Goal: Task Accomplishment & Management: Manage account settings

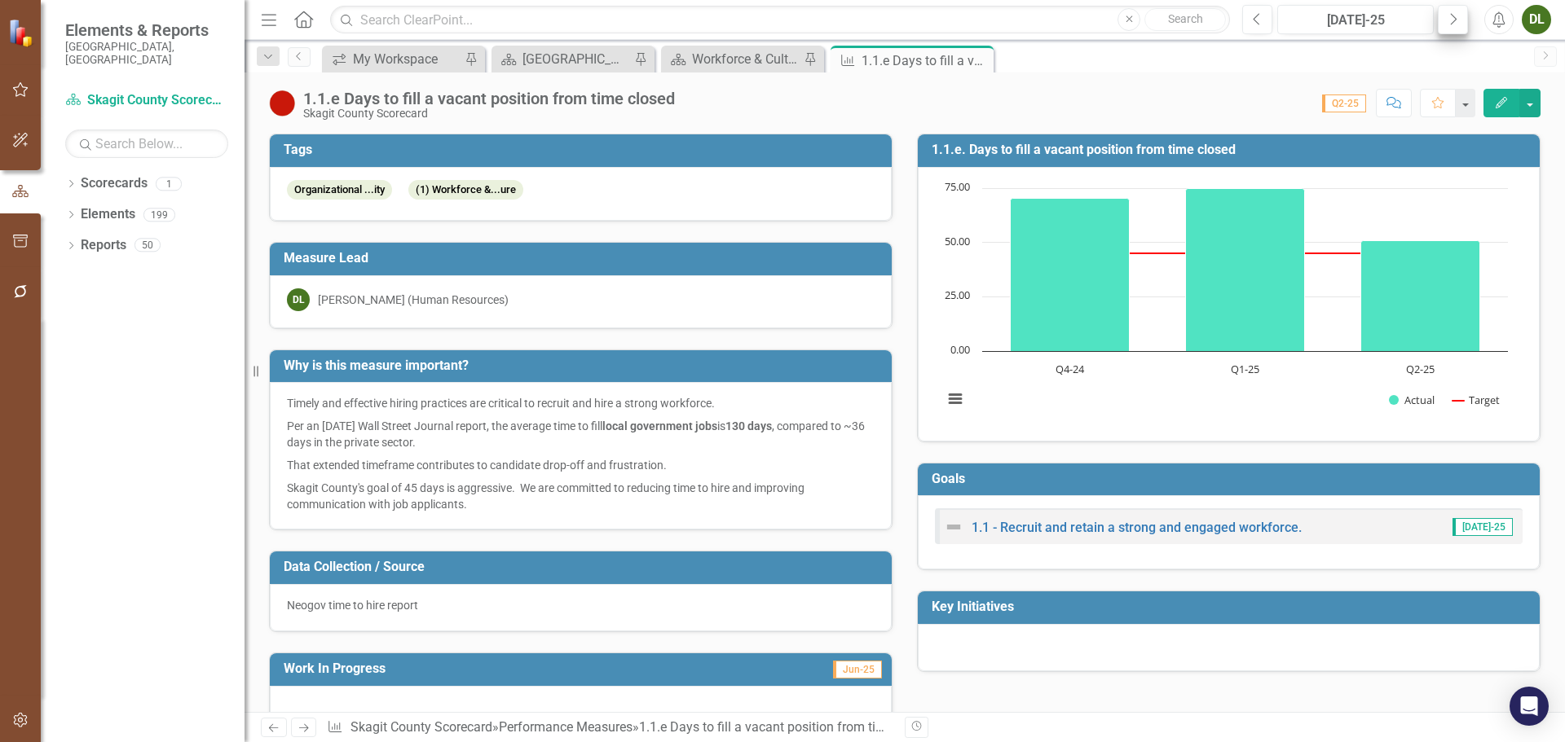
click at [1452, 21] on icon "Next" at bounding box center [1452, 19] width 9 height 15
click at [932, 62] on div "1.1.e Days to fill a vacant position from time closed" at bounding box center [904, 61] width 87 height 20
click at [745, 63] on div "Workforce & Culture (KFA 1) Measure Dashboard" at bounding box center [746, 59] width 108 height 20
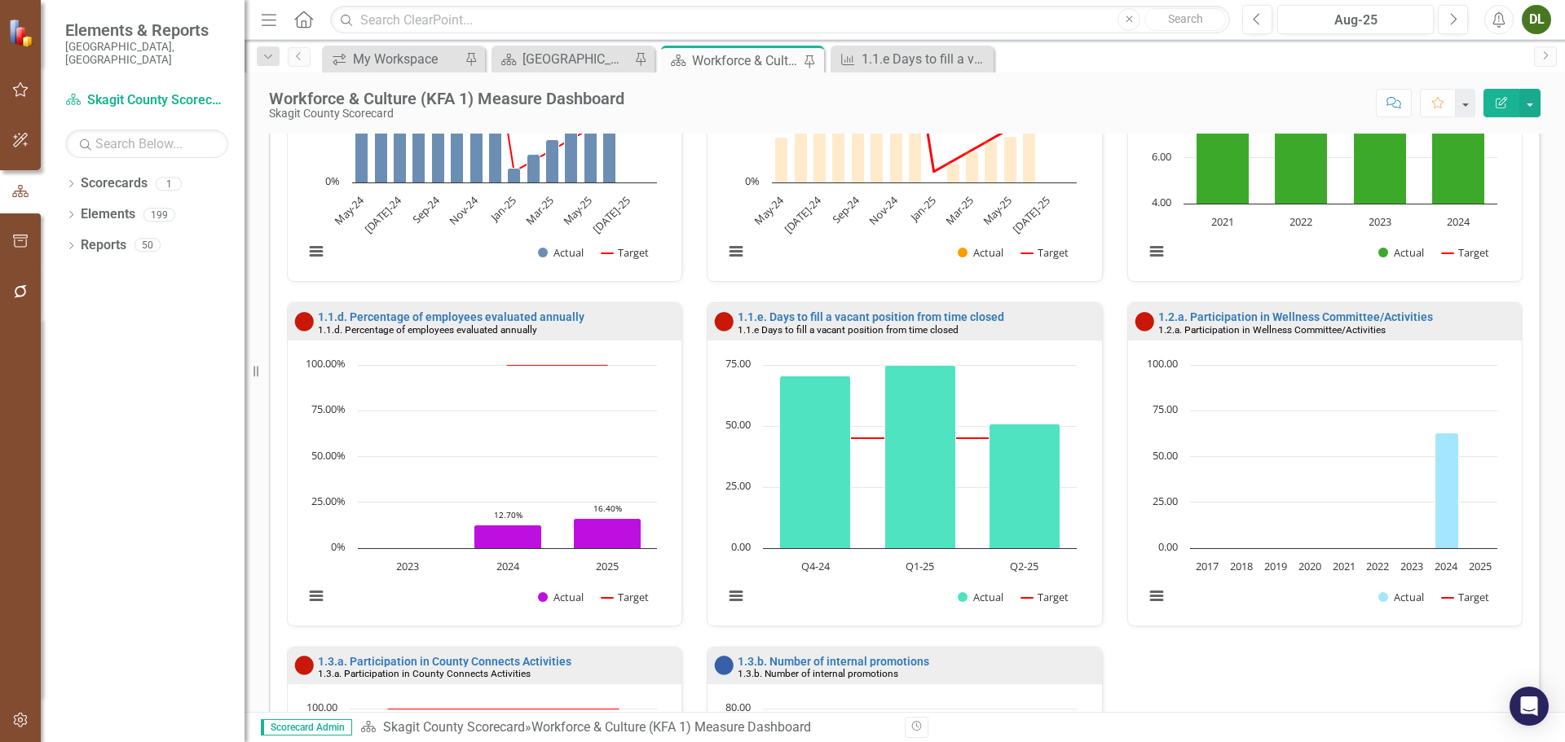
scroll to position [570, 0]
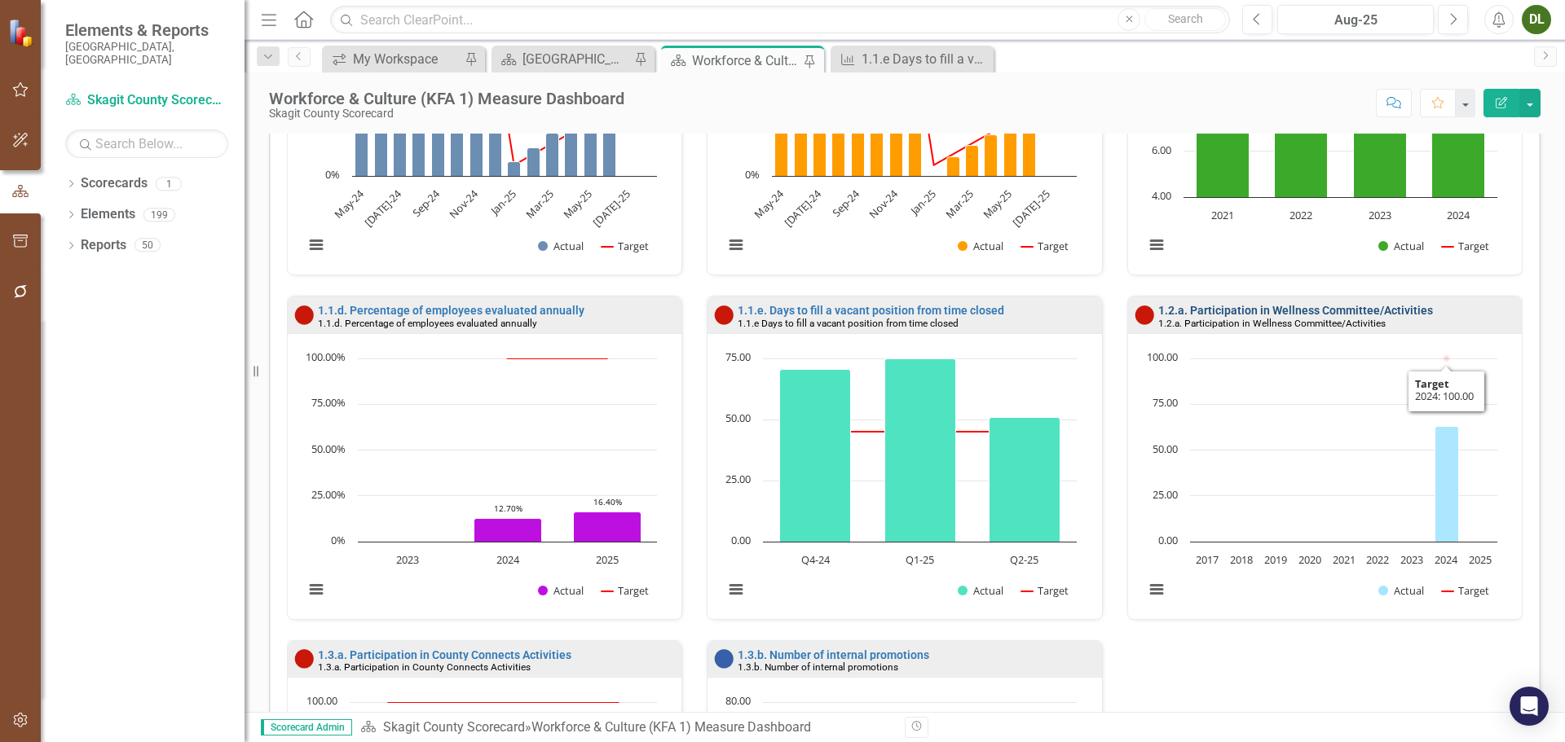
click at [1323, 308] on link "1.2.a. Participation in Wellness Committee/Activities" at bounding box center [1295, 310] width 275 height 13
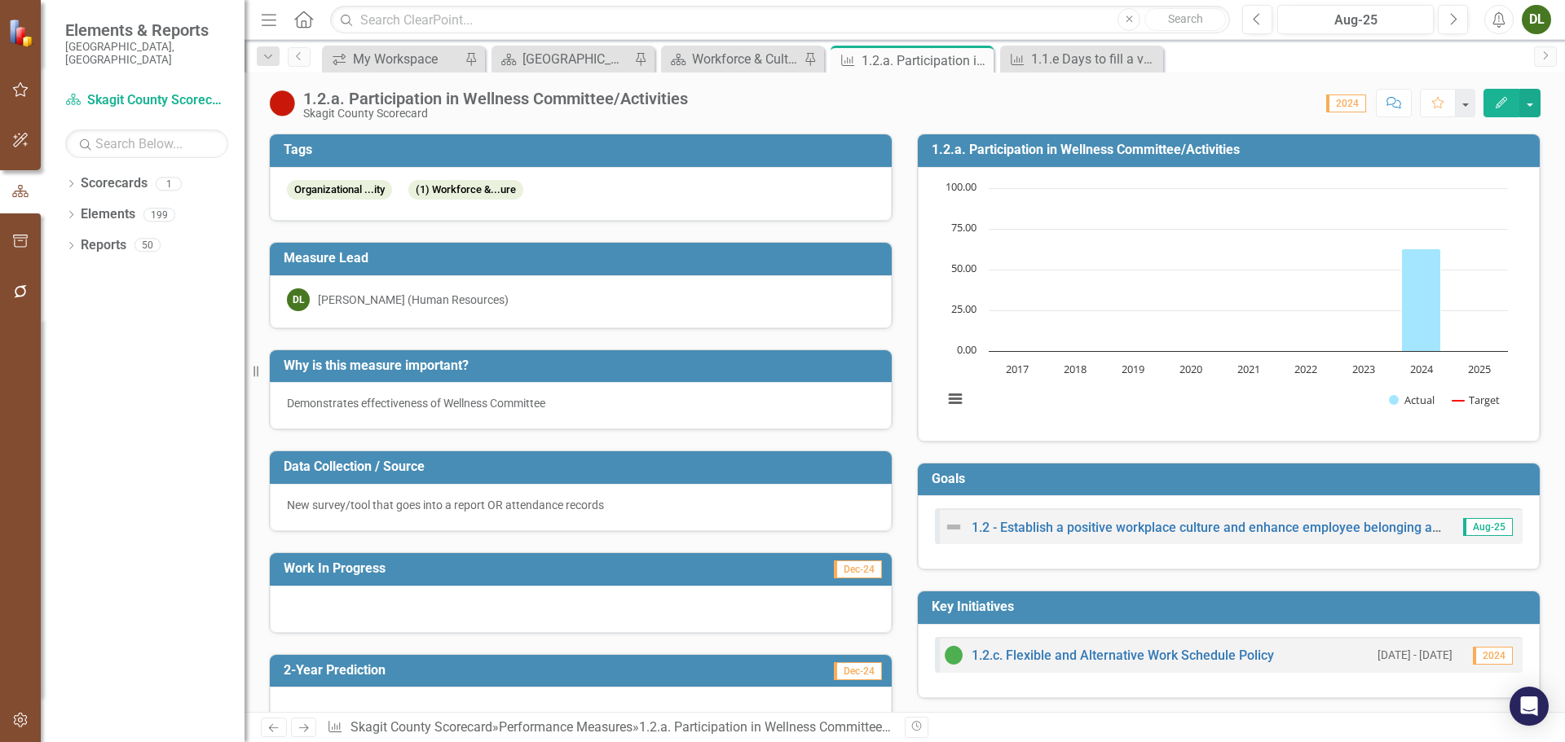
click at [1061, 152] on h3 "1.2.a. Participation in Wellness Committee/Activities" at bounding box center [1231, 150] width 600 height 15
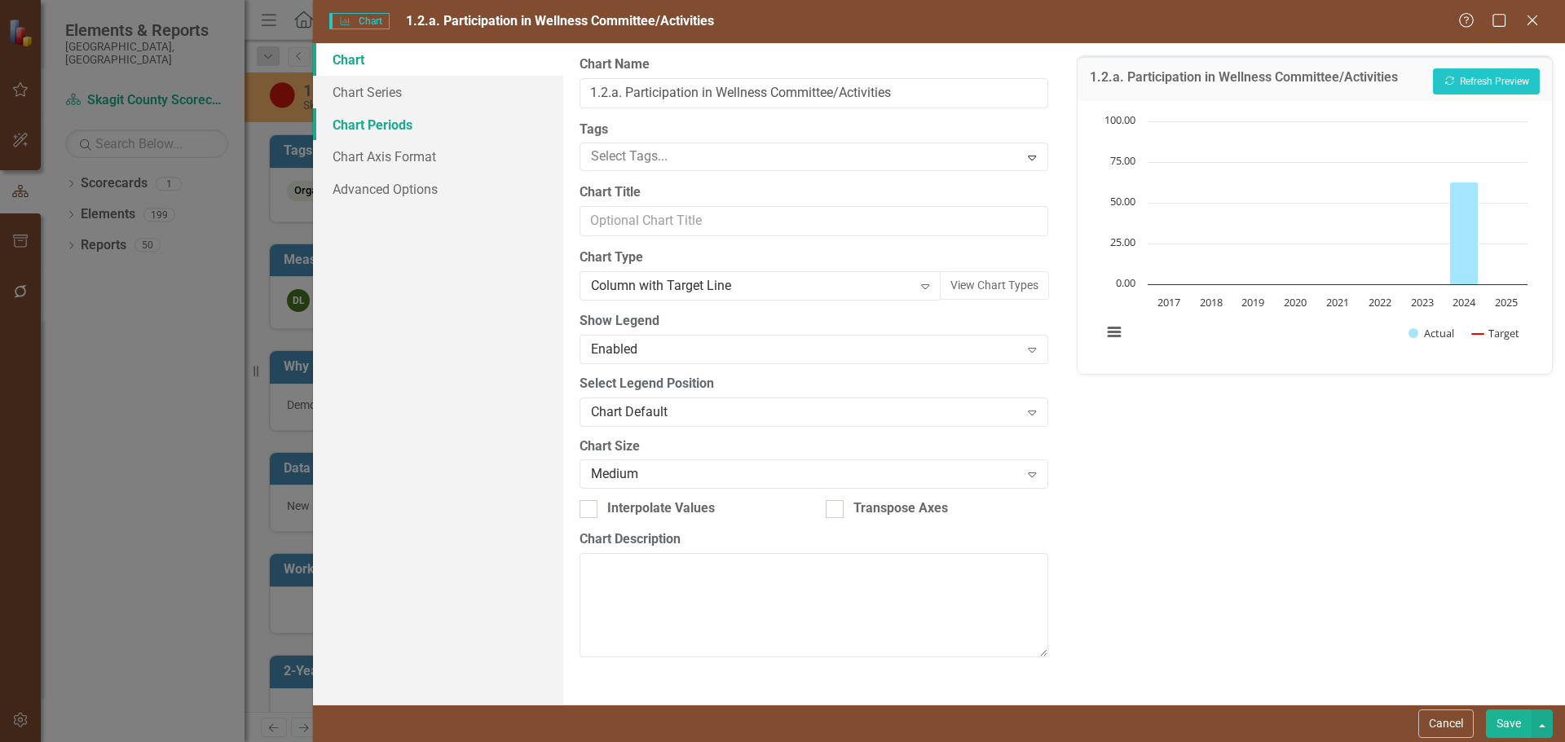
click at [398, 121] on link "Chart Periods" at bounding box center [438, 124] width 250 height 33
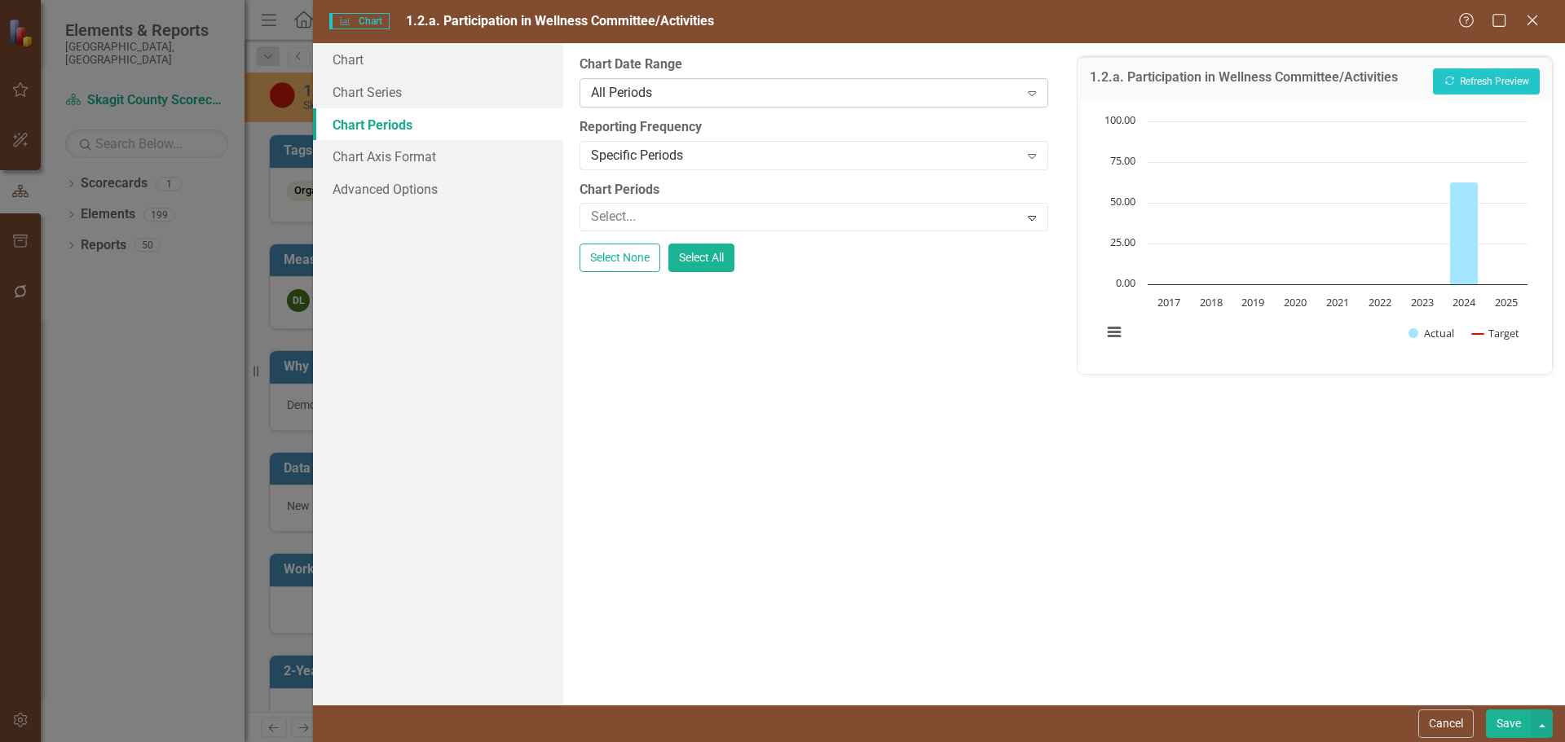
click at [791, 102] on div "All Periods" at bounding box center [805, 92] width 428 height 19
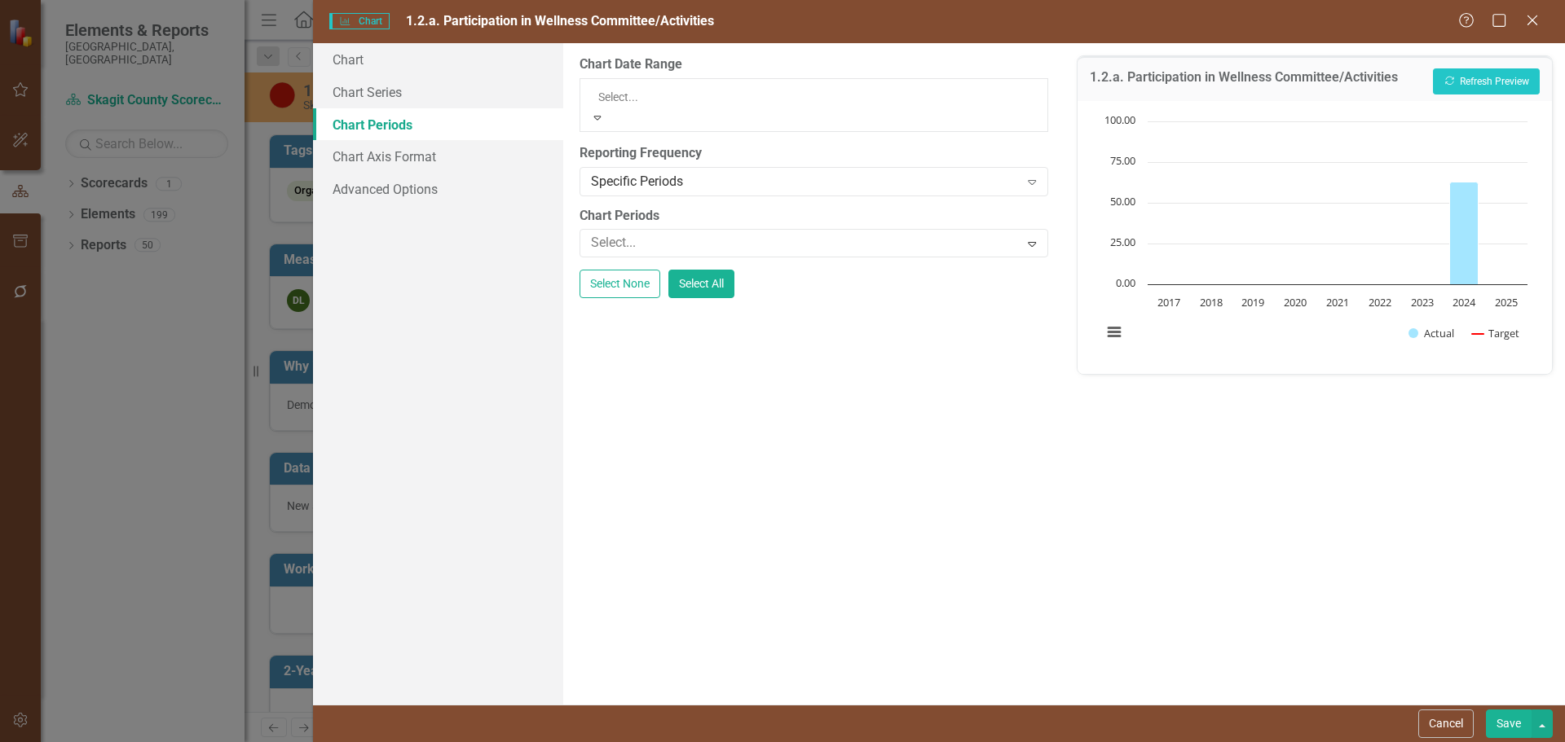
drag, startPoint x: 774, startPoint y: 265, endPoint x: 774, endPoint y: 278, distance: 13.0
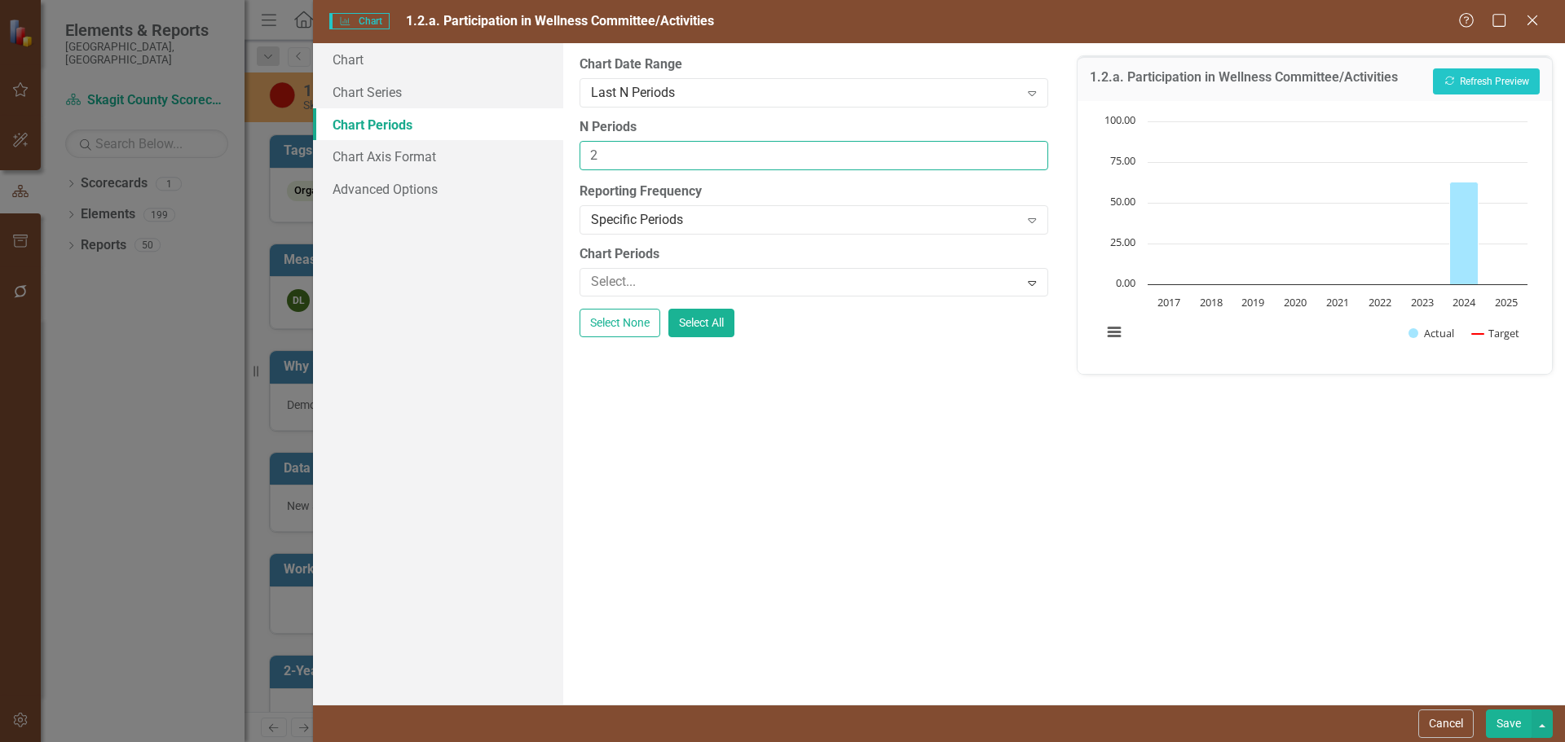
type input "2"
click at [1031, 161] on input "2" at bounding box center [813, 156] width 468 height 30
click at [1521, 723] on button "Save" at bounding box center [1509, 724] width 46 height 29
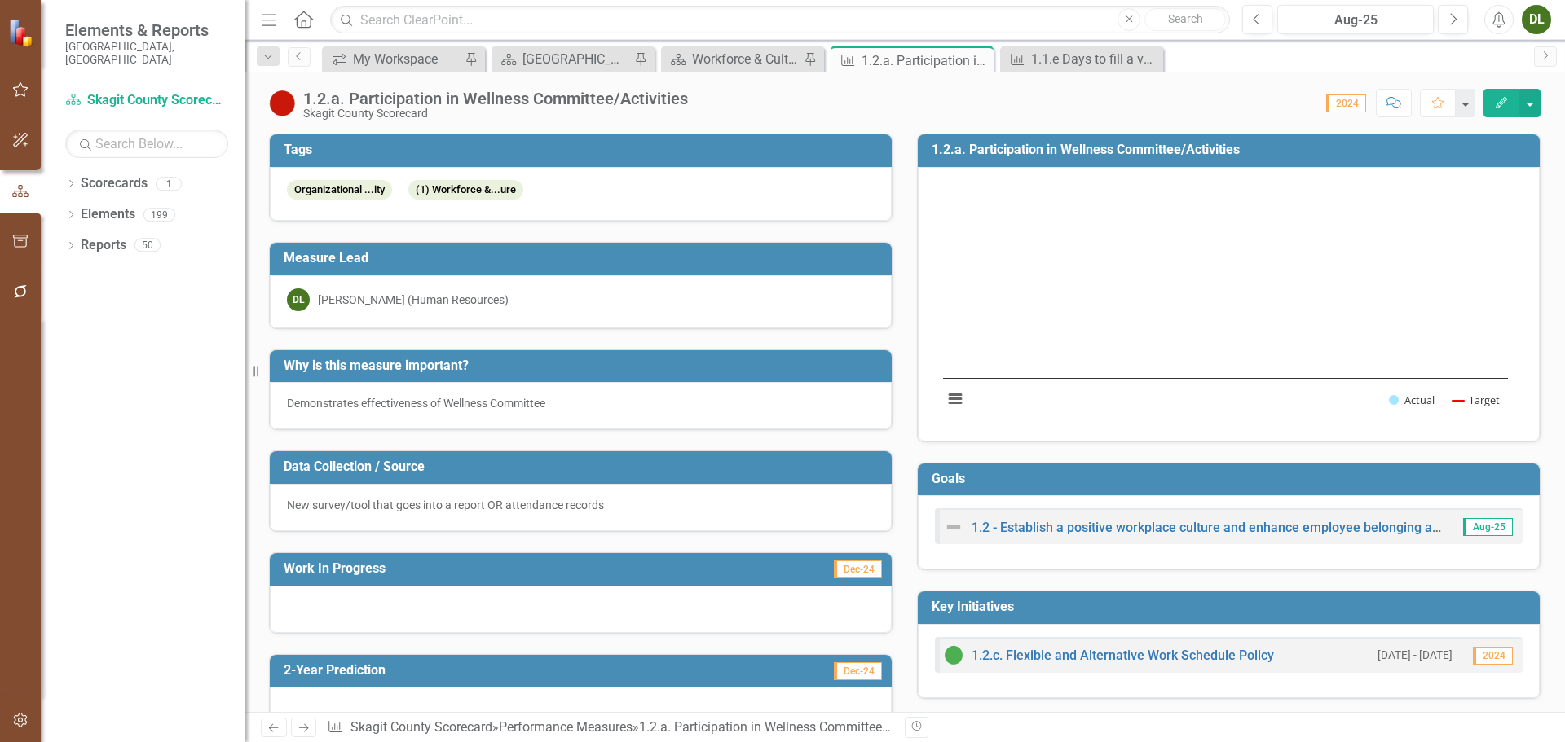
click at [1058, 149] on h3 "1.2.a. Participation in Wellness Committee/Activities" at bounding box center [1231, 150] width 600 height 15
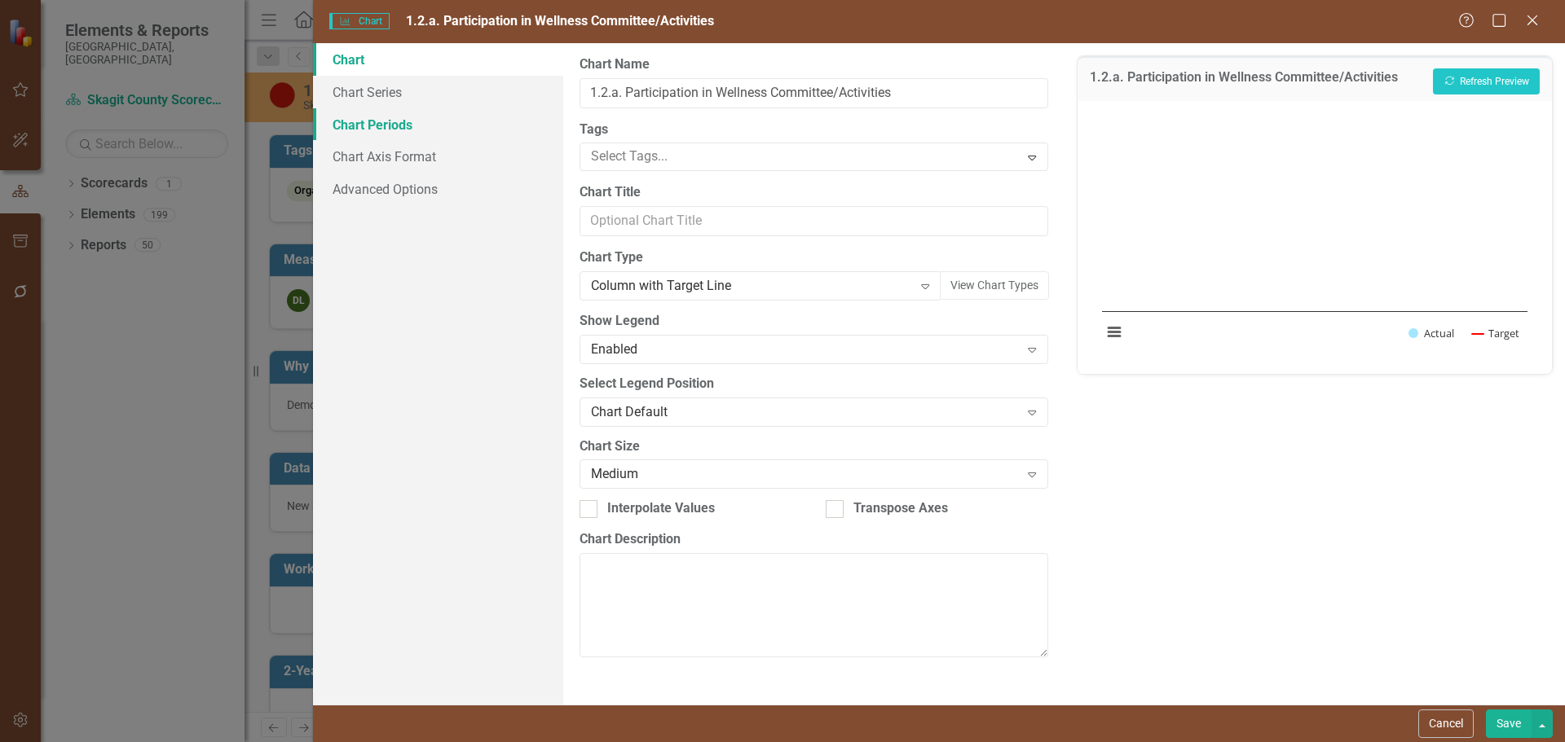
click at [396, 130] on link "Chart Periods" at bounding box center [438, 124] width 250 height 33
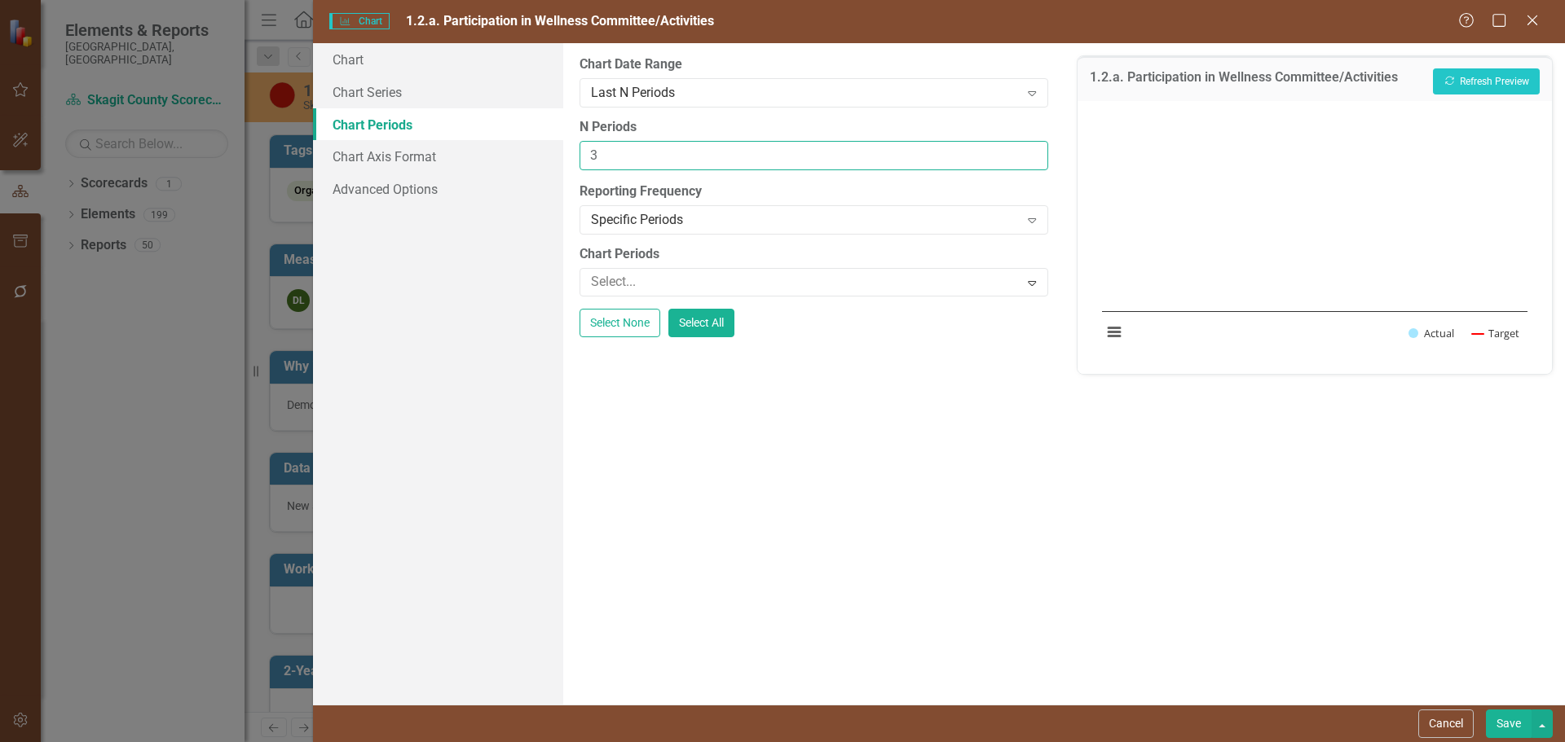
type input "3"
click at [1029, 152] on input "3" at bounding box center [813, 156] width 468 height 30
click at [1029, 227] on div "Expand" at bounding box center [1031, 220] width 29 height 26
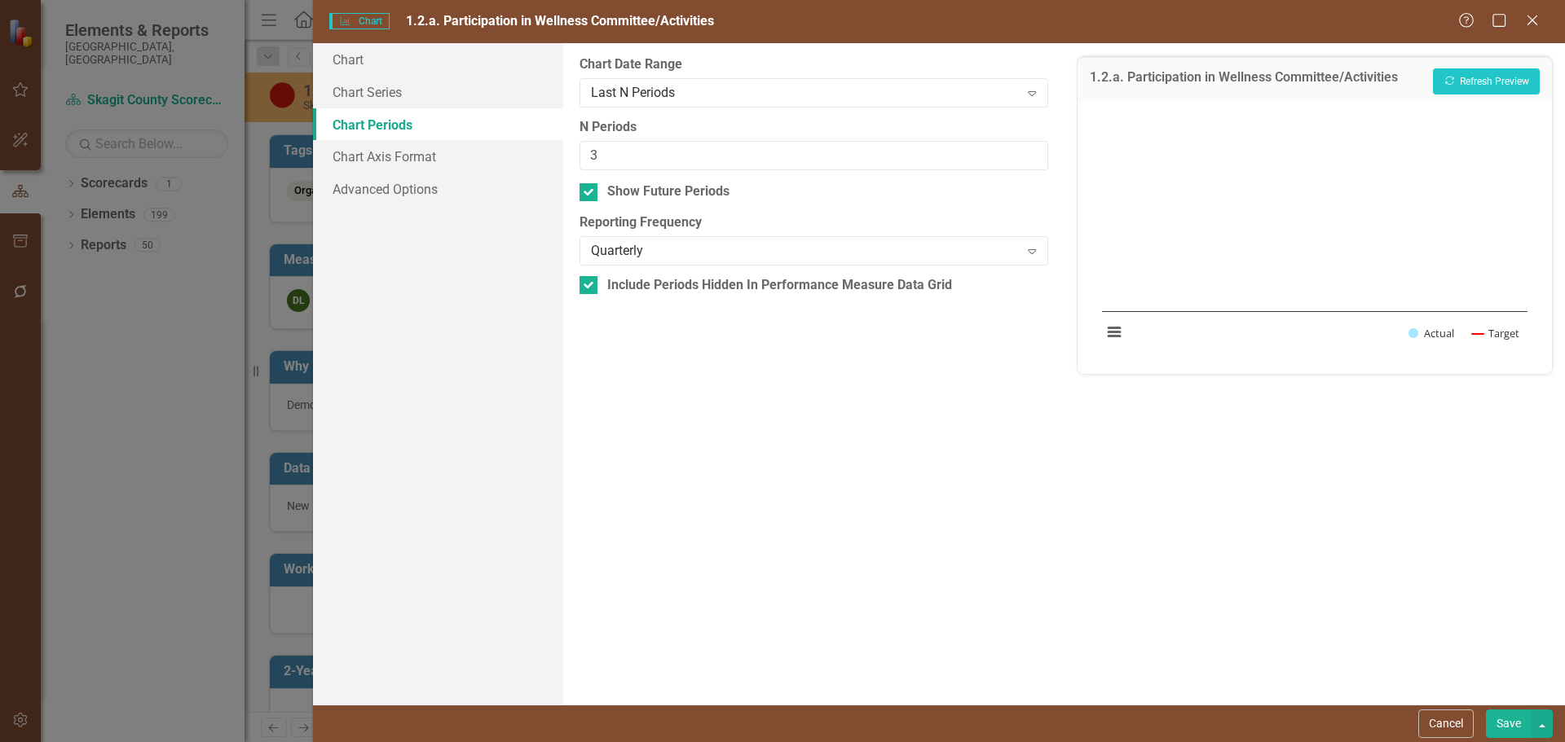
click at [1511, 729] on button "Save" at bounding box center [1509, 724] width 46 height 29
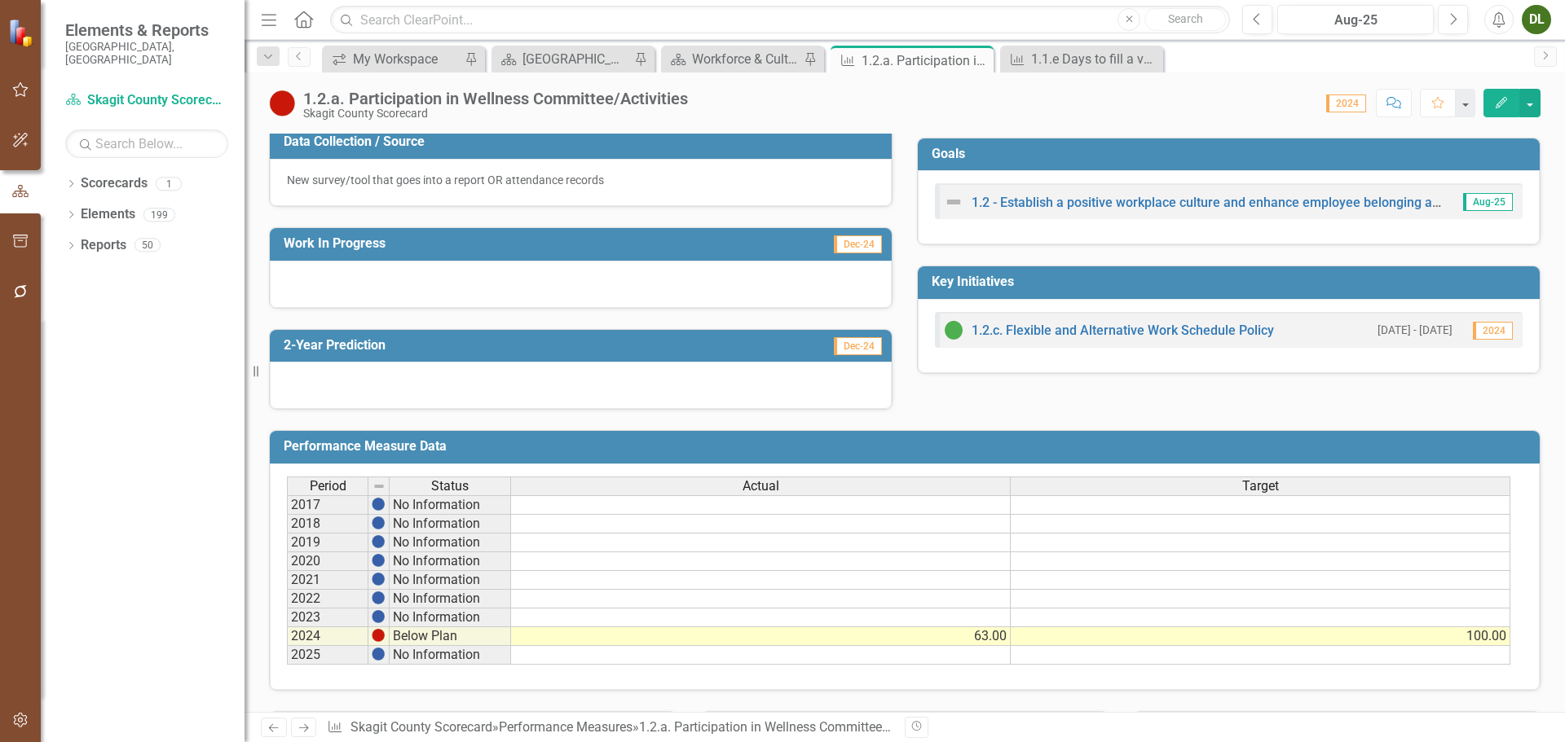
scroll to position [422, 0]
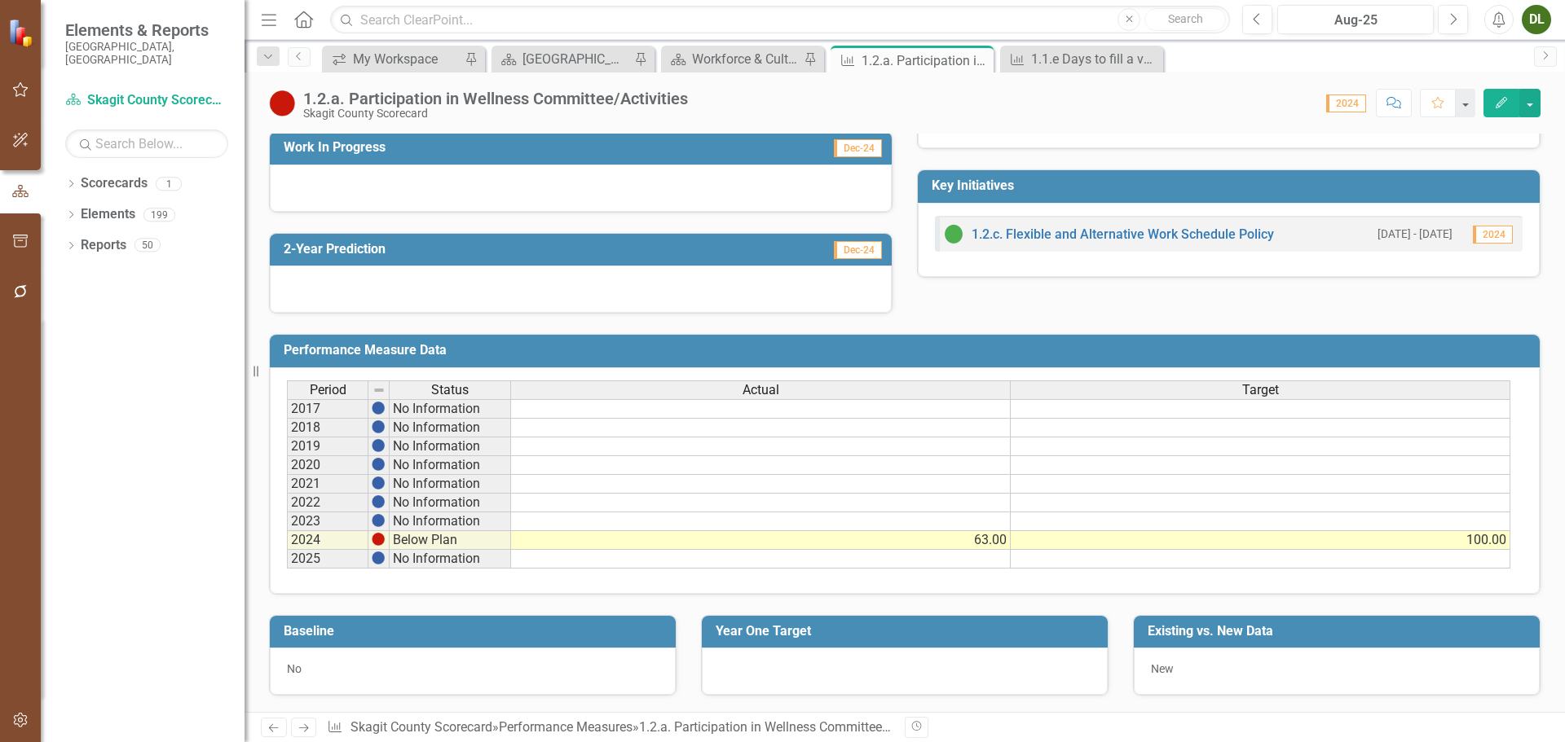
click at [464, 350] on h3 "Performance Measure Data" at bounding box center [908, 350] width 1248 height 15
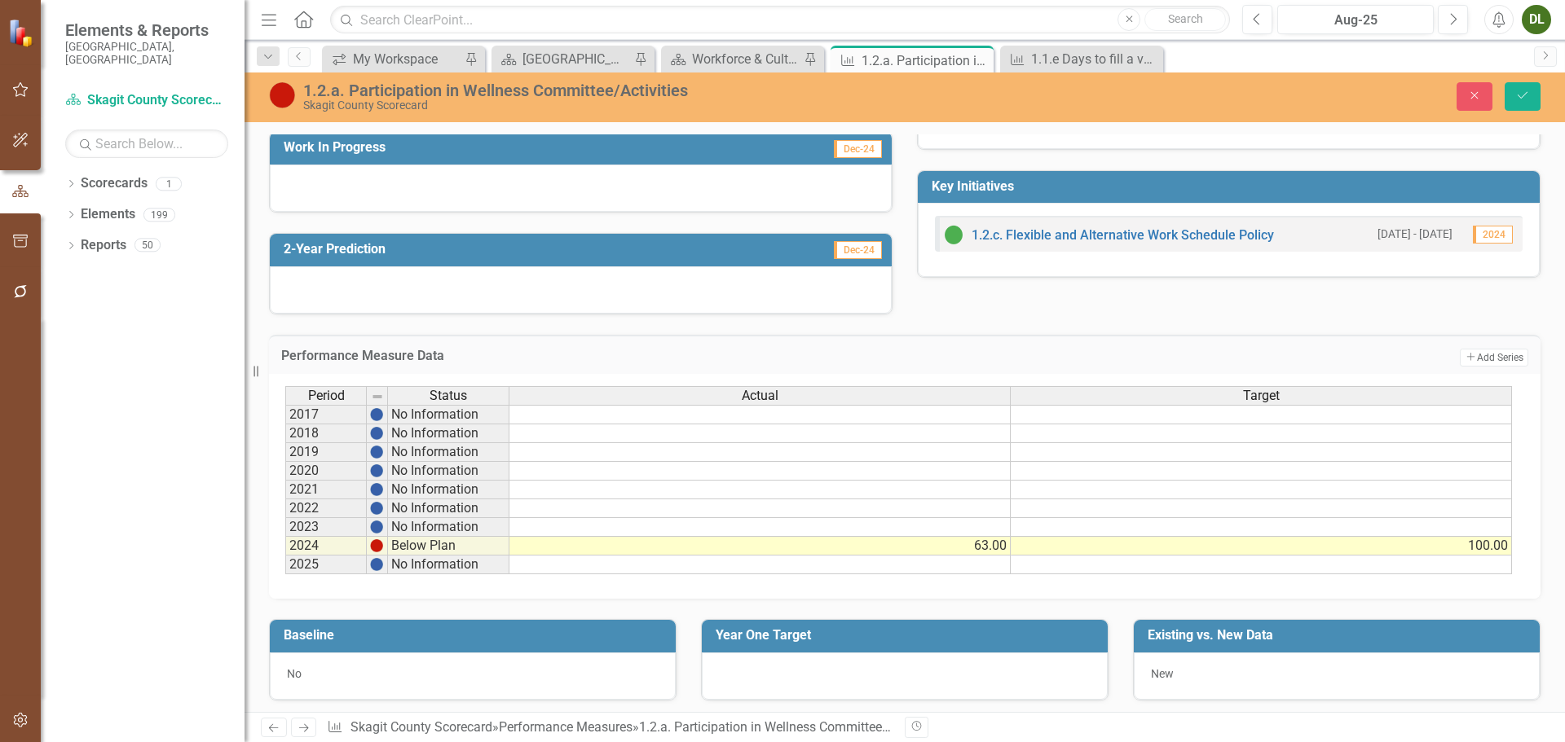
click at [425, 344] on div "Performance Measure Data Add Add Series" at bounding box center [904, 355] width 1271 height 40
click at [1529, 96] on icon "Save" at bounding box center [1522, 95] width 15 height 11
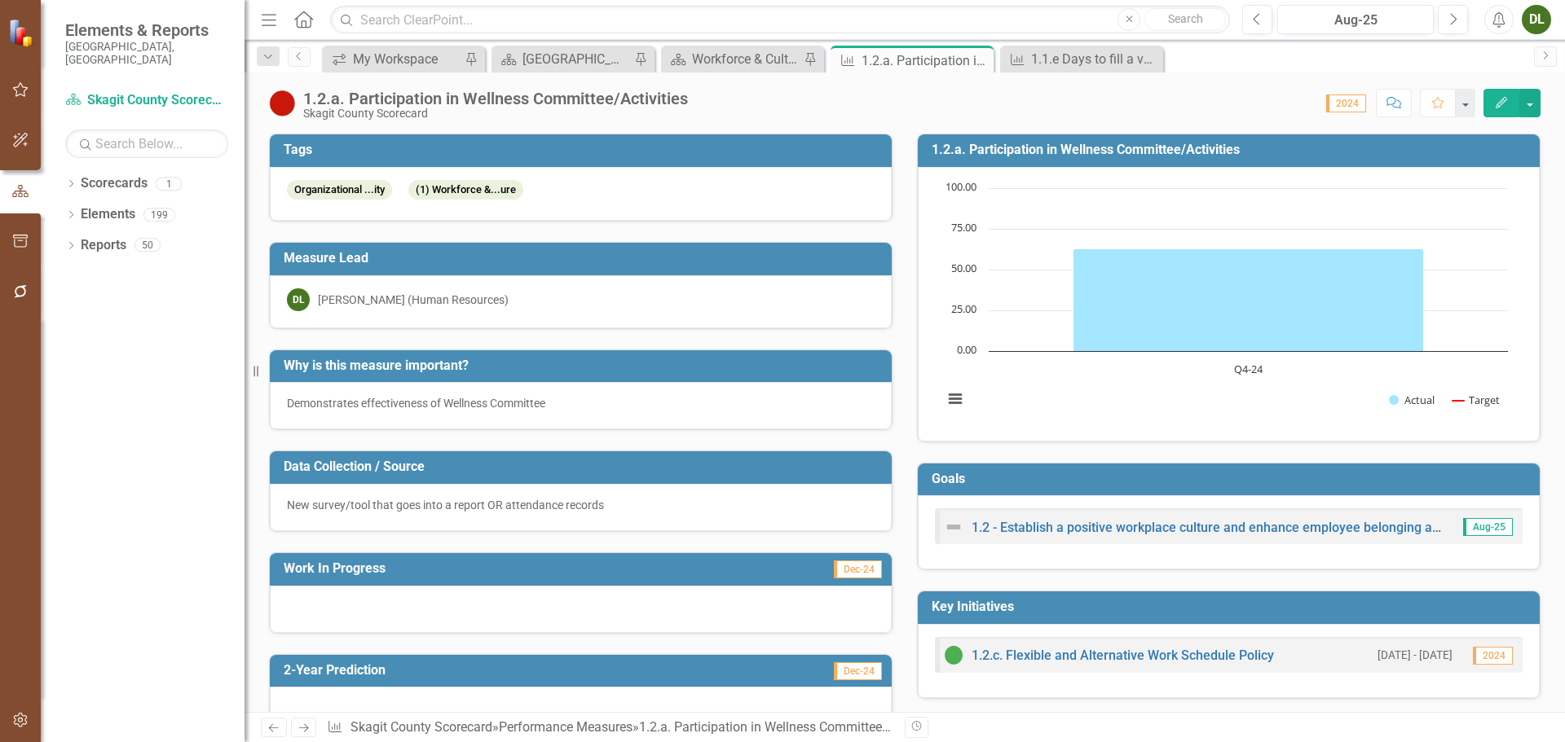
click at [1506, 108] on icon "Edit" at bounding box center [1501, 102] width 15 height 11
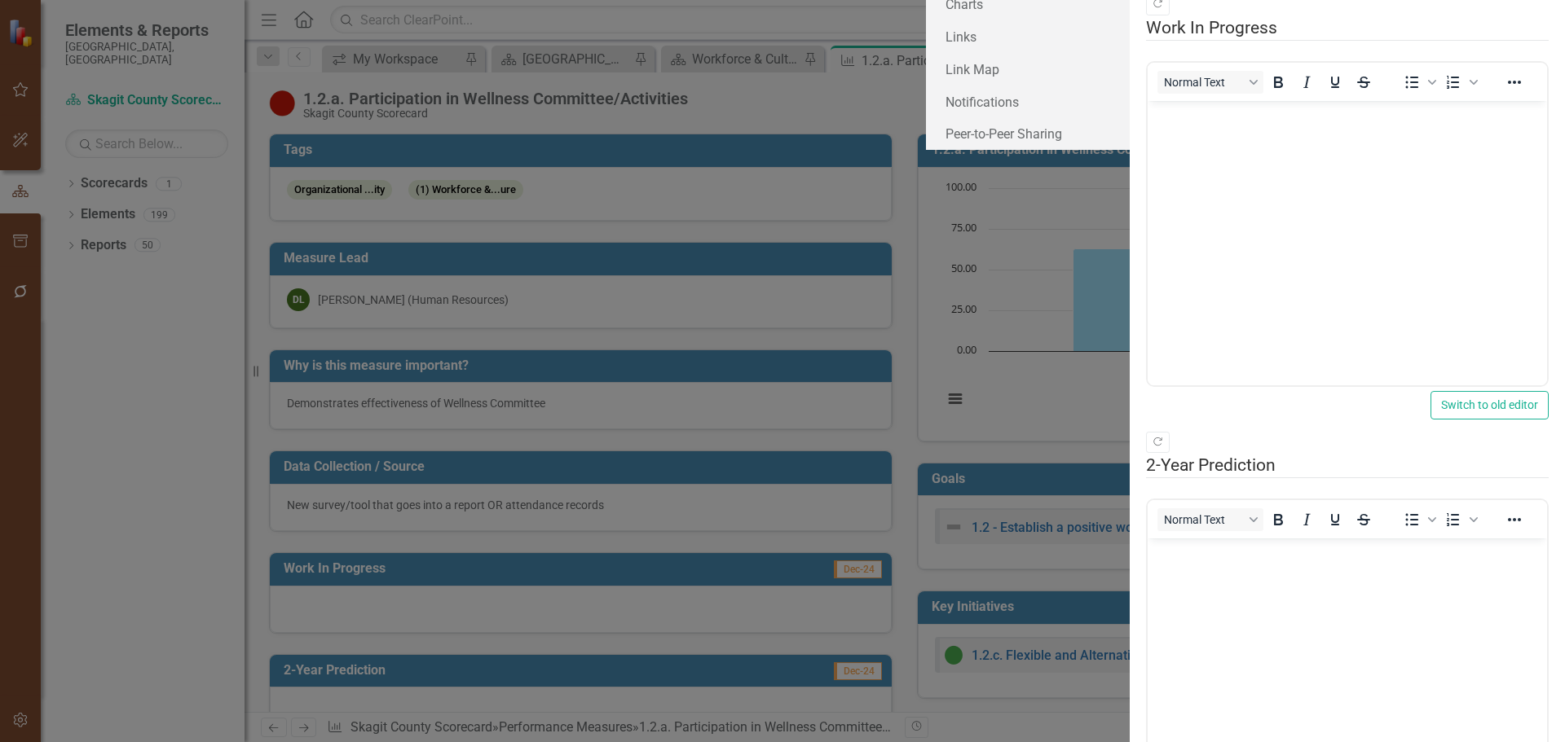
scroll to position [275, 0]
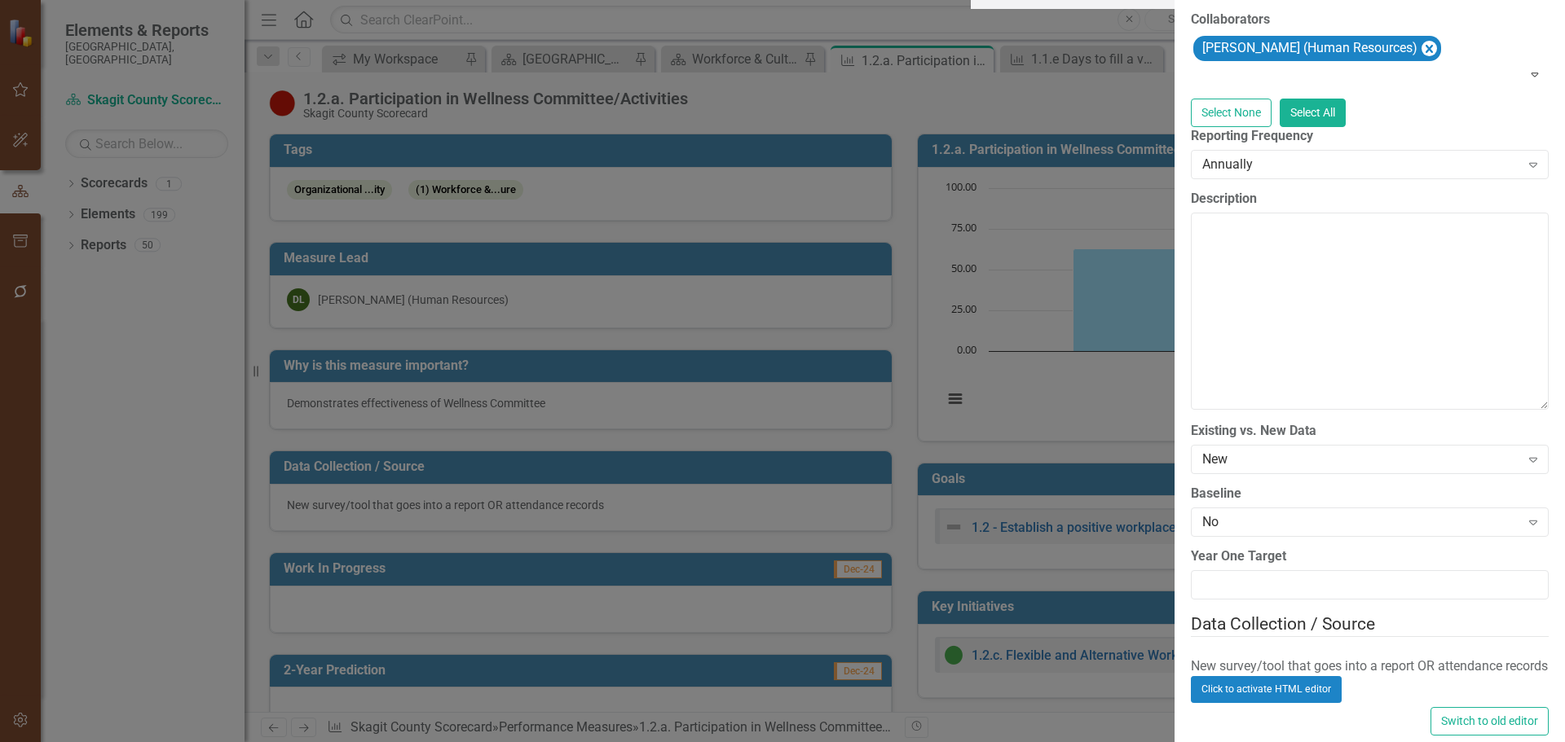
scroll to position [244, 0]
click at [1202, 174] on div "Annually" at bounding box center [1361, 164] width 318 height 19
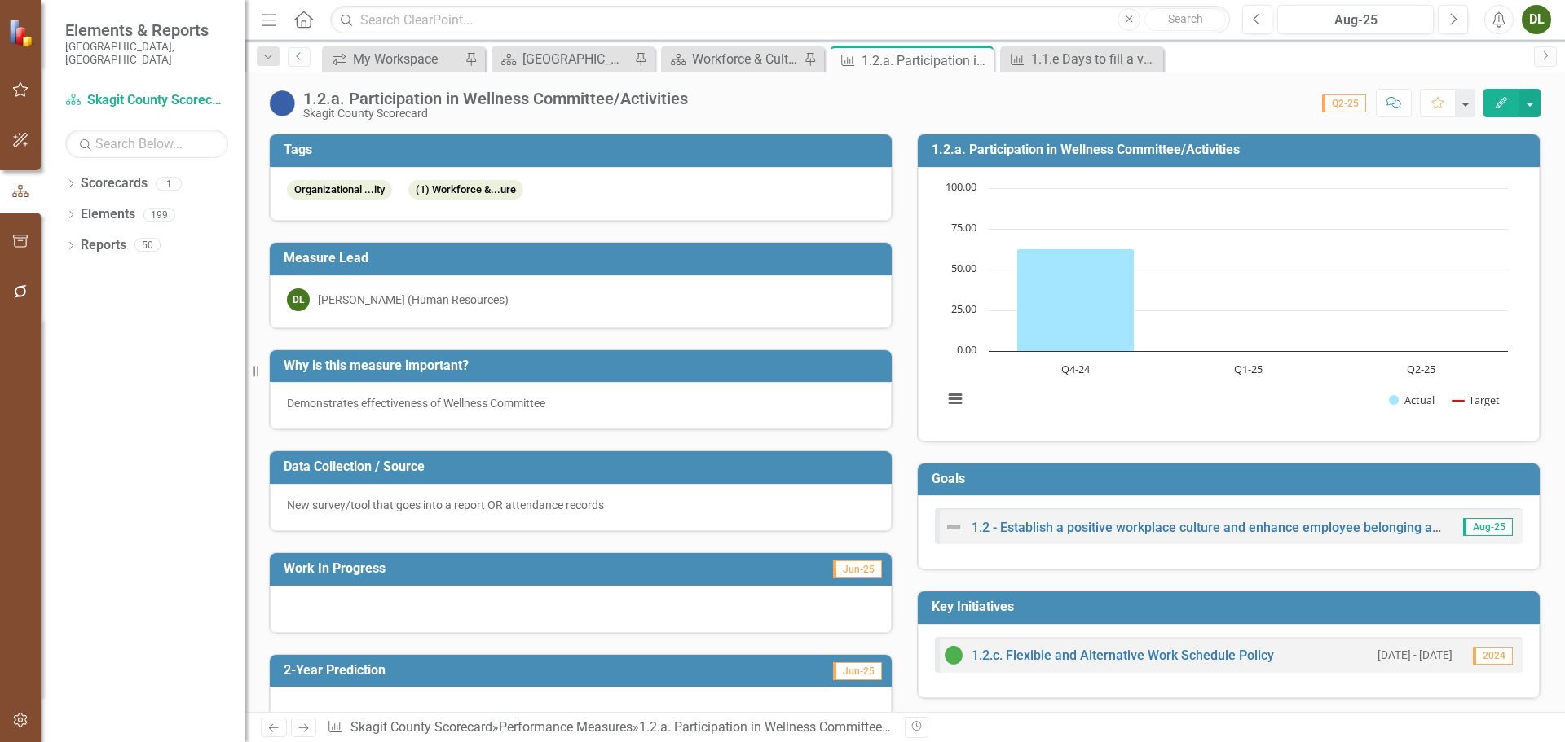
click at [249, 549] on div "Resize" at bounding box center [250, 371] width 13 height 742
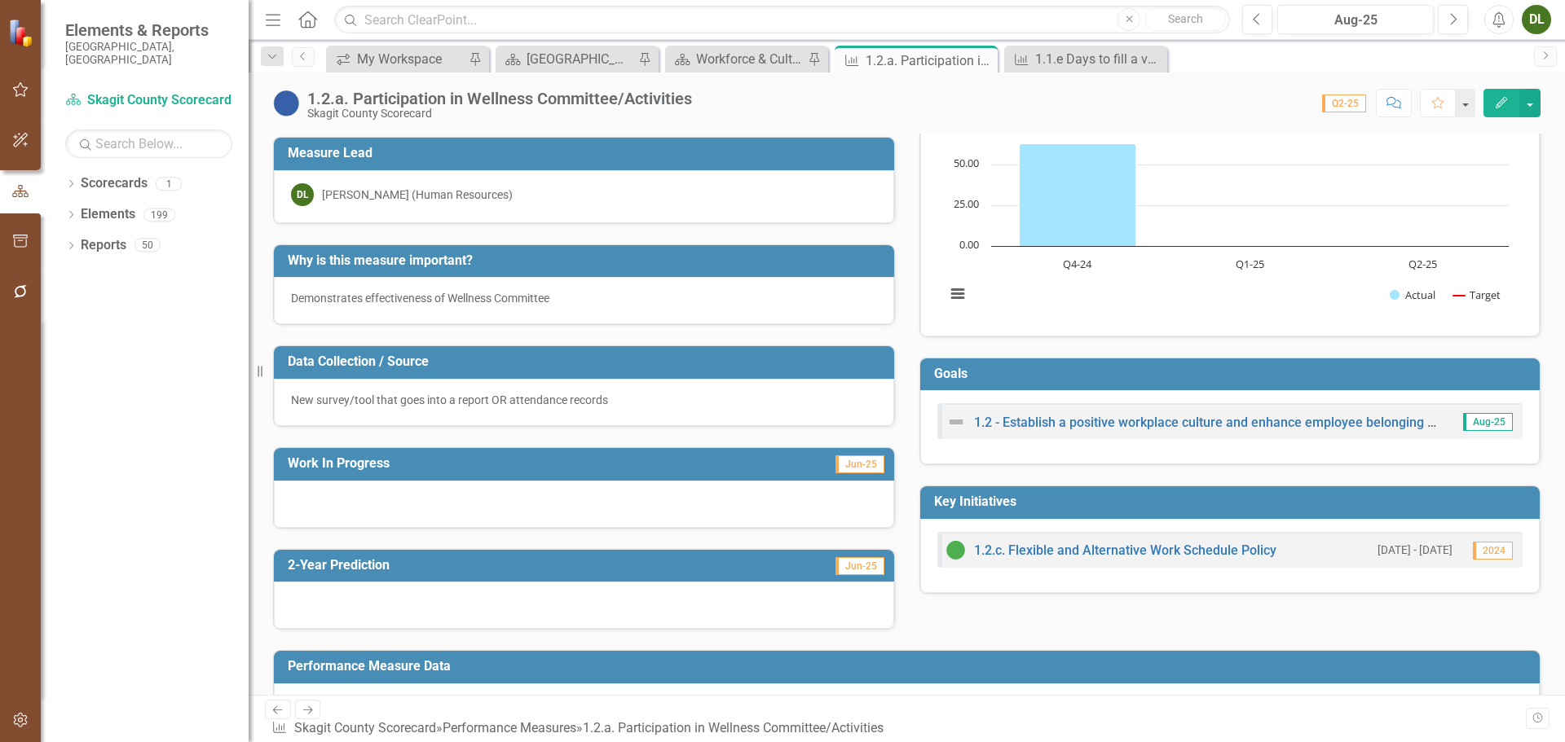
scroll to position [71, 0]
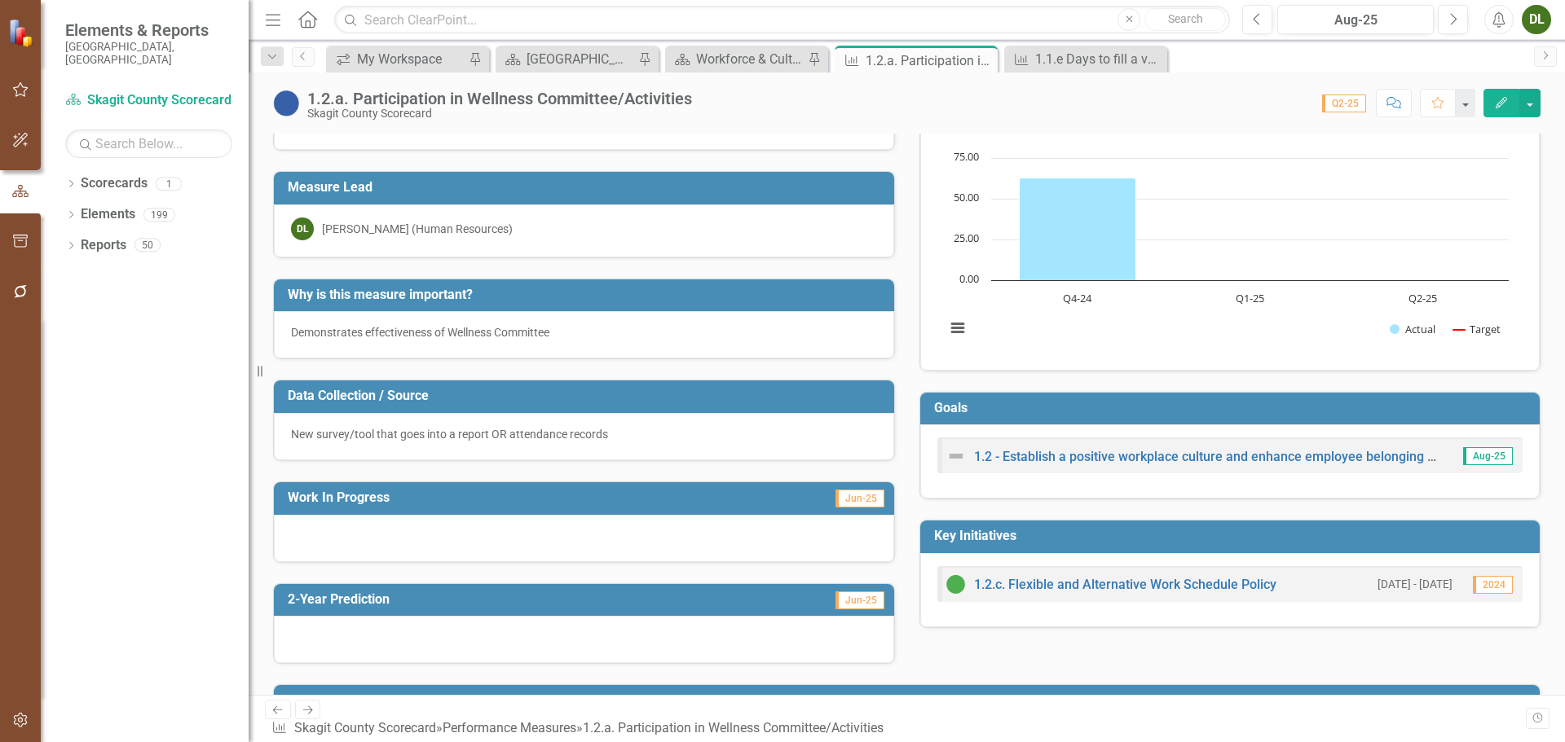
click at [596, 332] on p "Demonstrates effectiveness of Wellness Committee" at bounding box center [584, 332] width 586 height 16
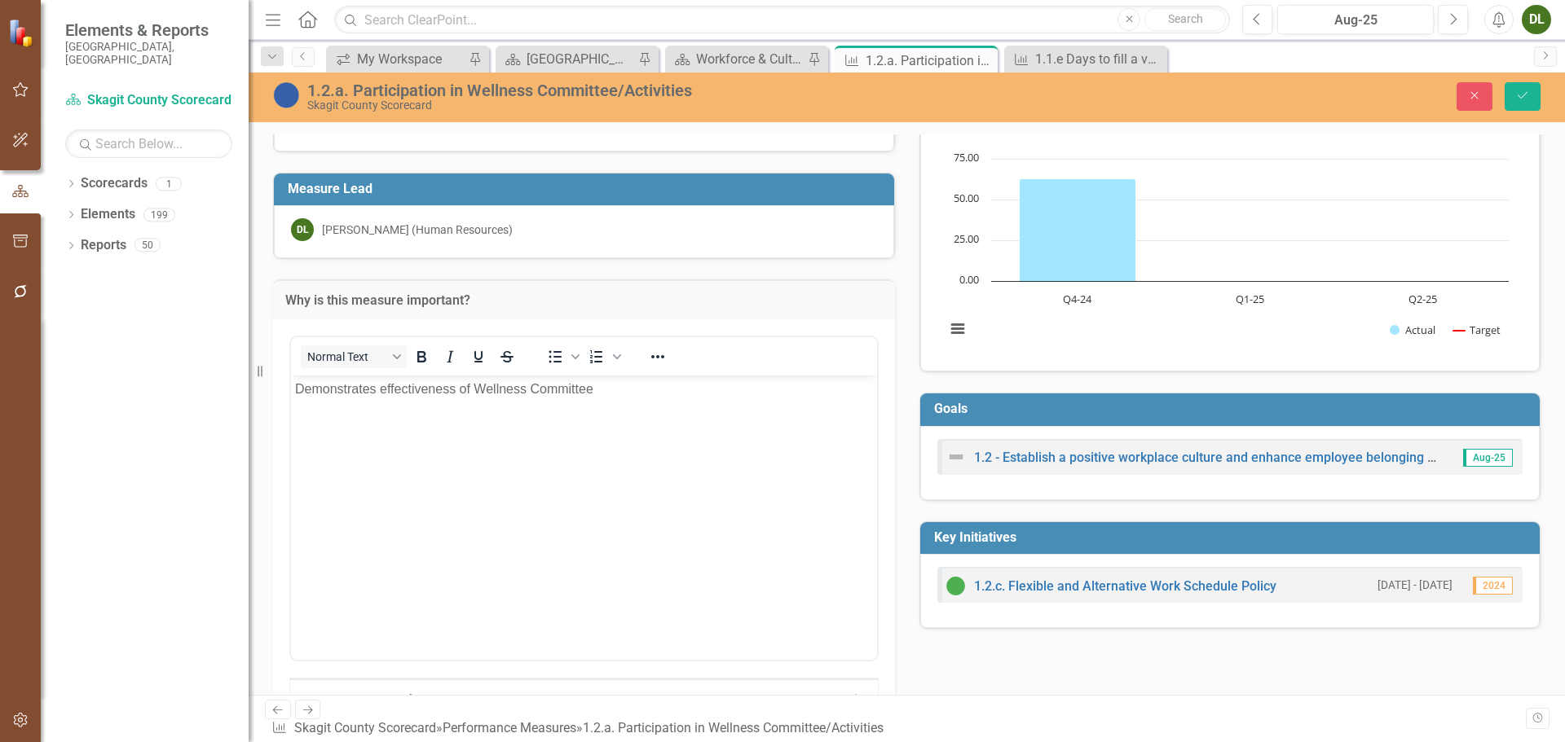
scroll to position [0, 0]
click at [607, 382] on p "Demonstrates effectiveness of Wellness Committee" at bounding box center [584, 389] width 578 height 20
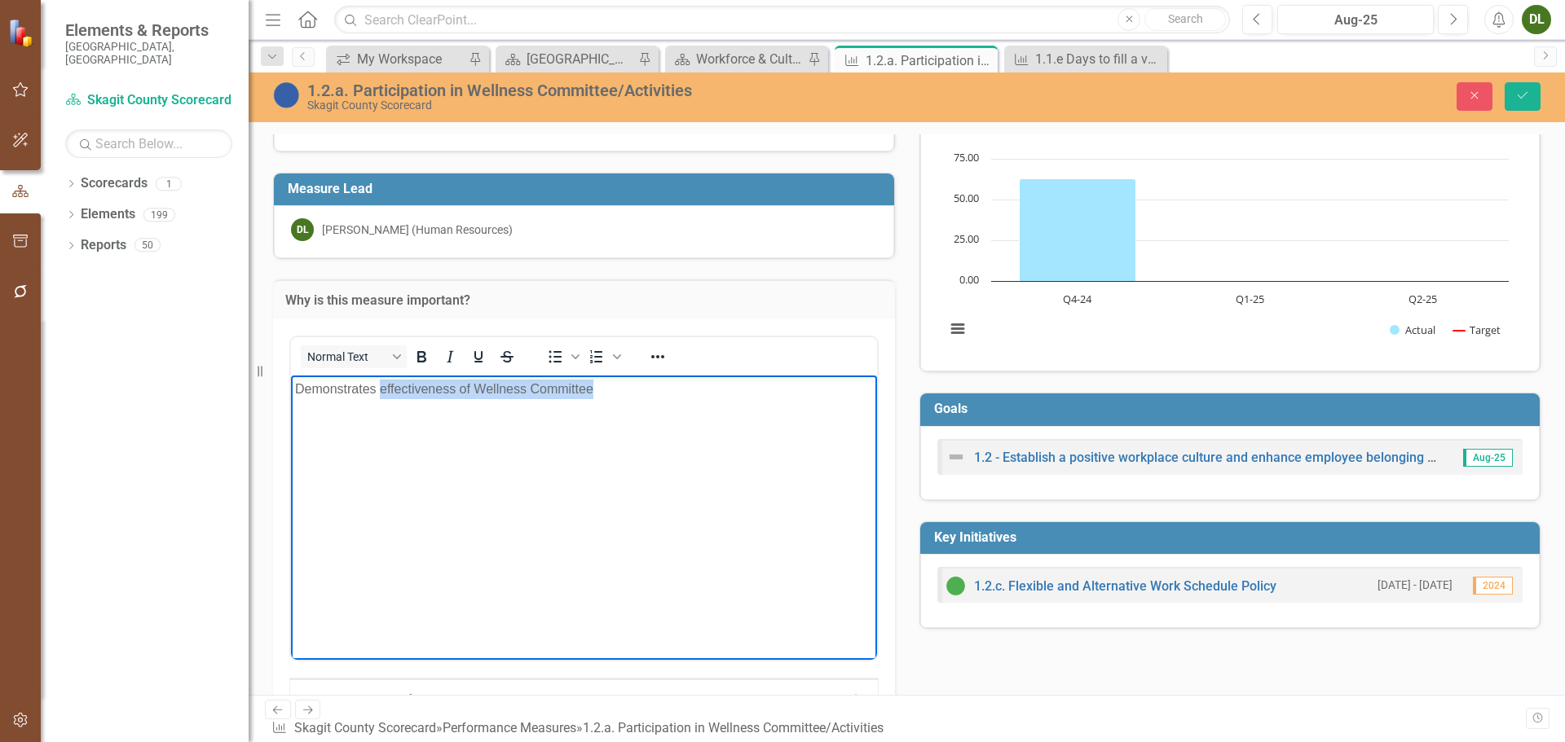
drag, startPoint x: 608, startPoint y: 388, endPoint x: 382, endPoint y: 375, distance: 226.1
click at [382, 375] on body "Demonstrates effectiveness of Wellness Committee" at bounding box center [584, 497] width 586 height 244
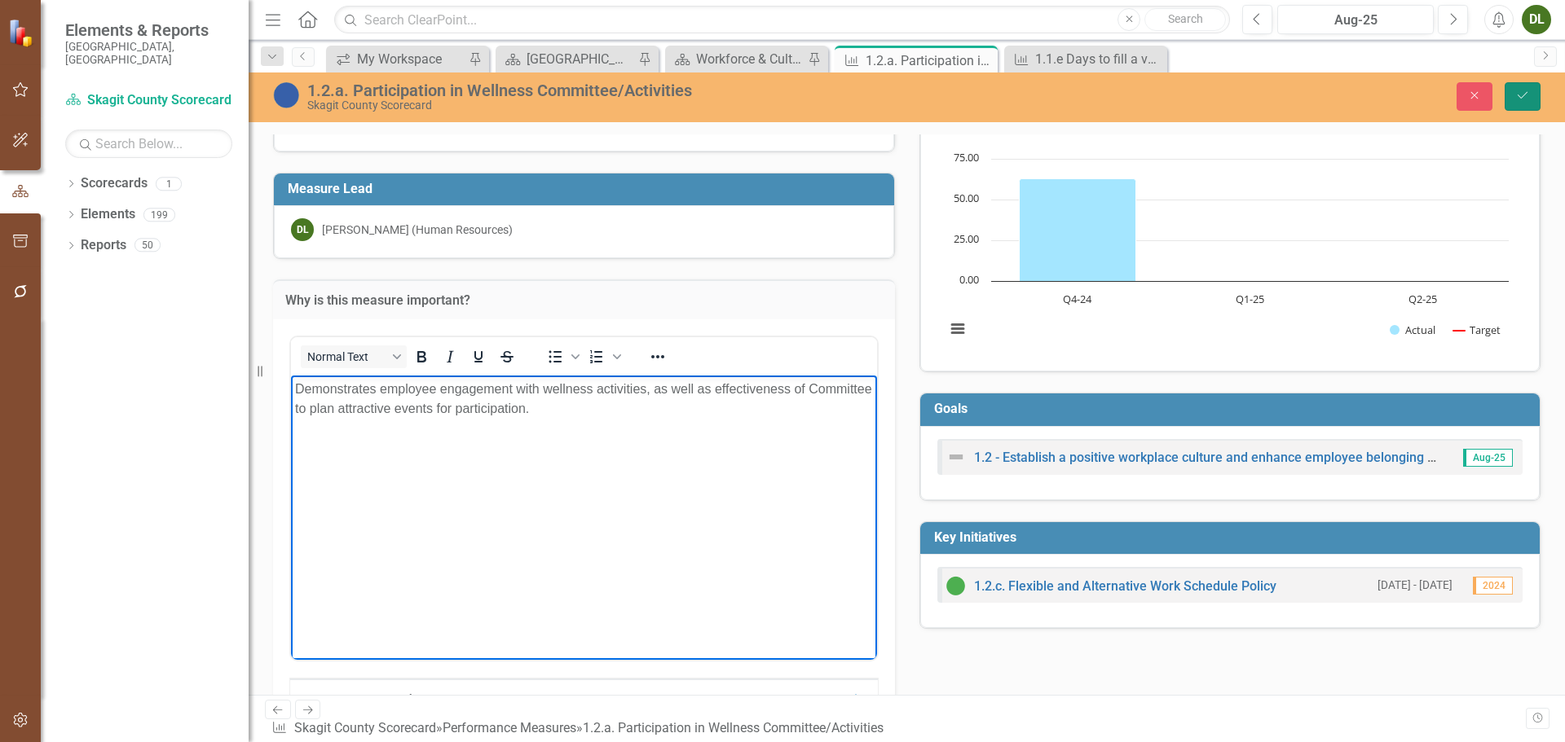
click at [1539, 103] on button "Save" at bounding box center [1522, 96] width 36 height 29
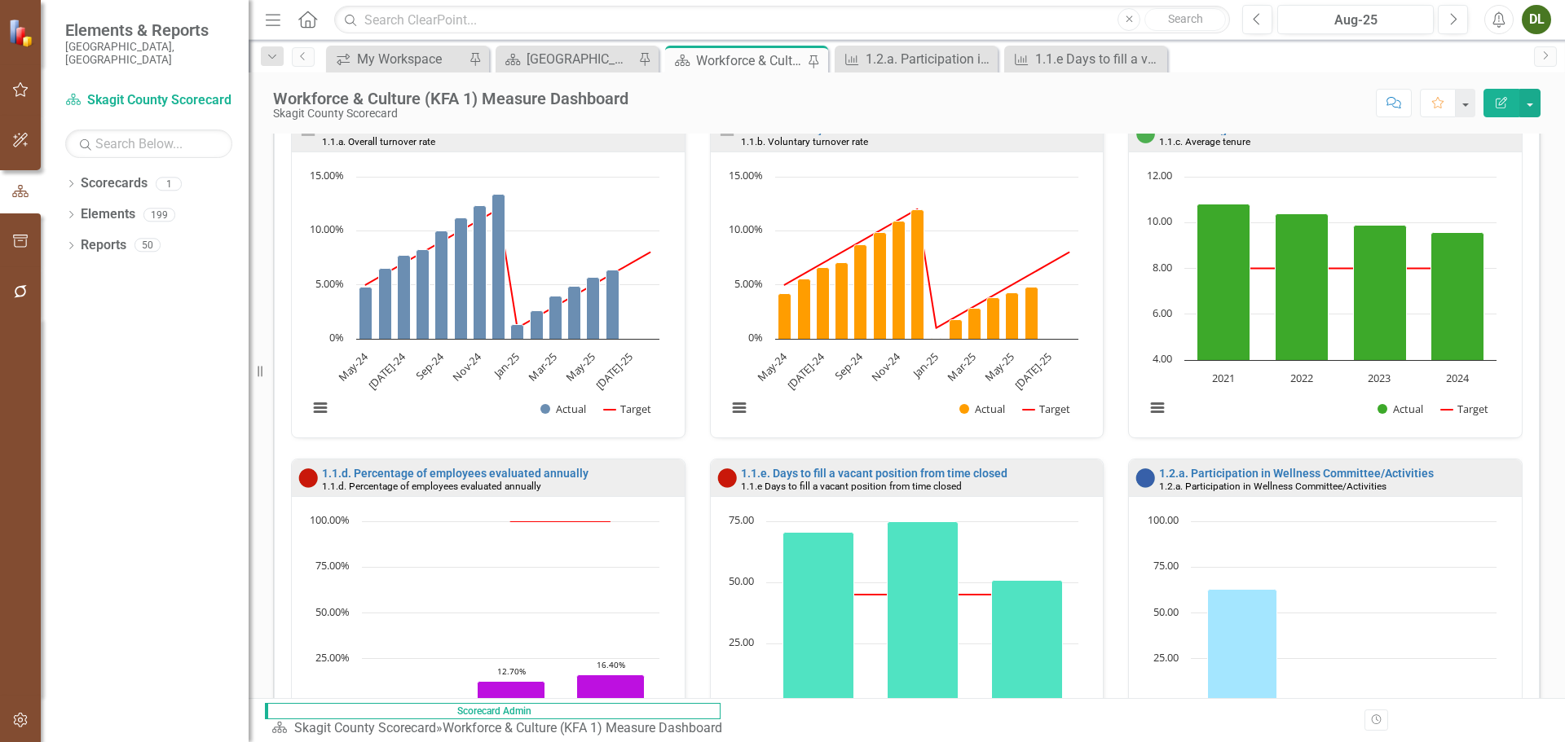
scroll to position [733, 0]
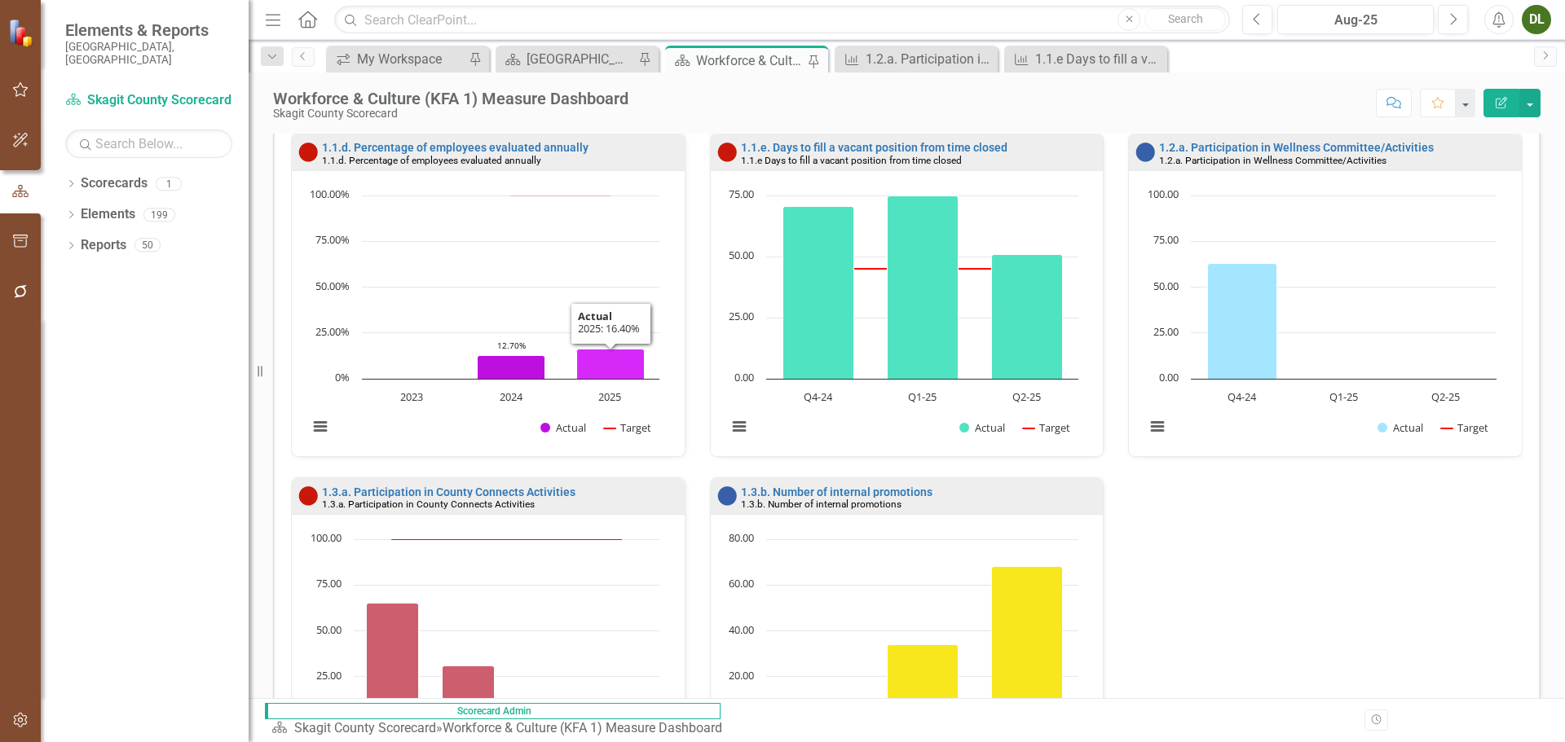
click at [605, 359] on icon "2025, 16.4. Actual." at bounding box center [611, 364] width 68 height 30
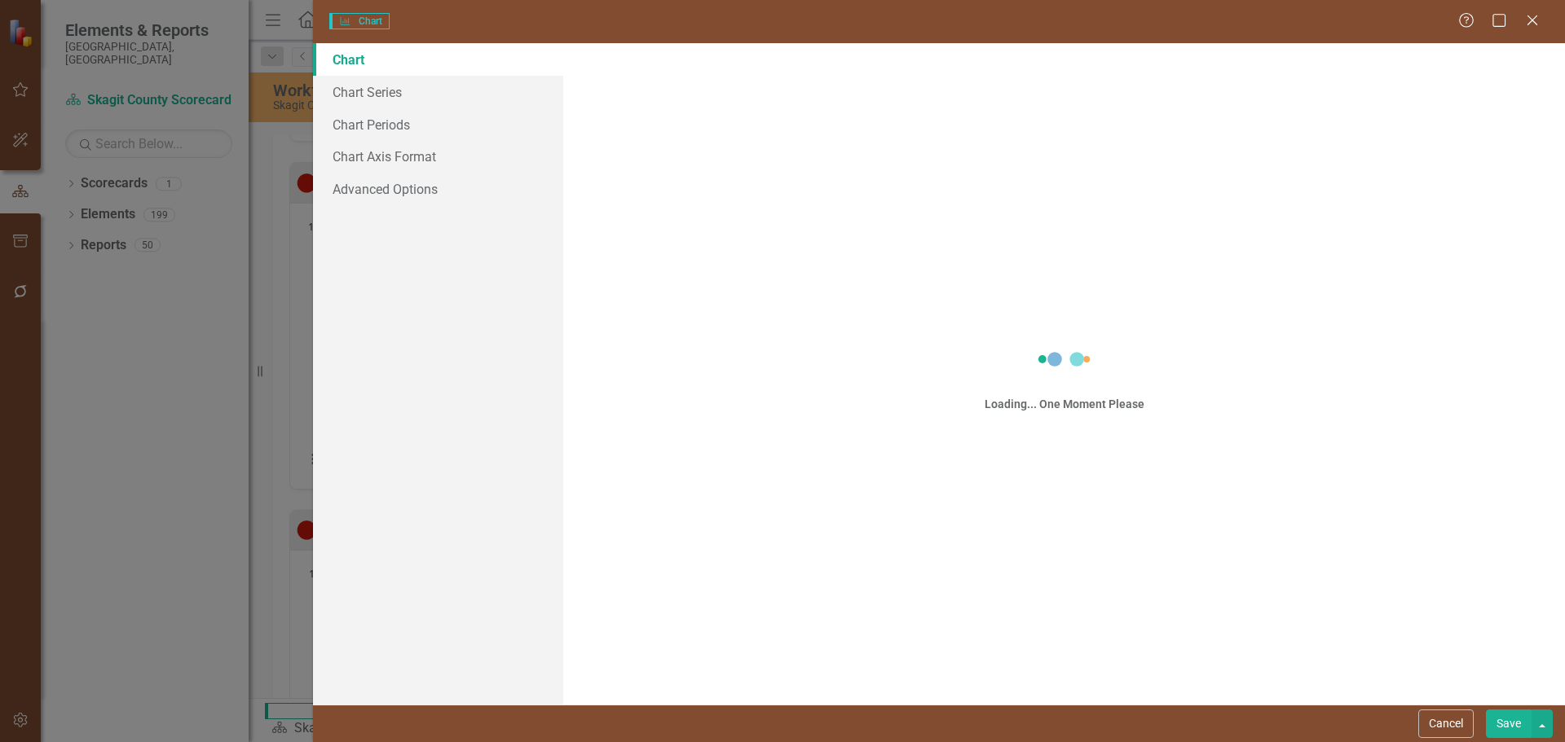
scroll to position [743, 0]
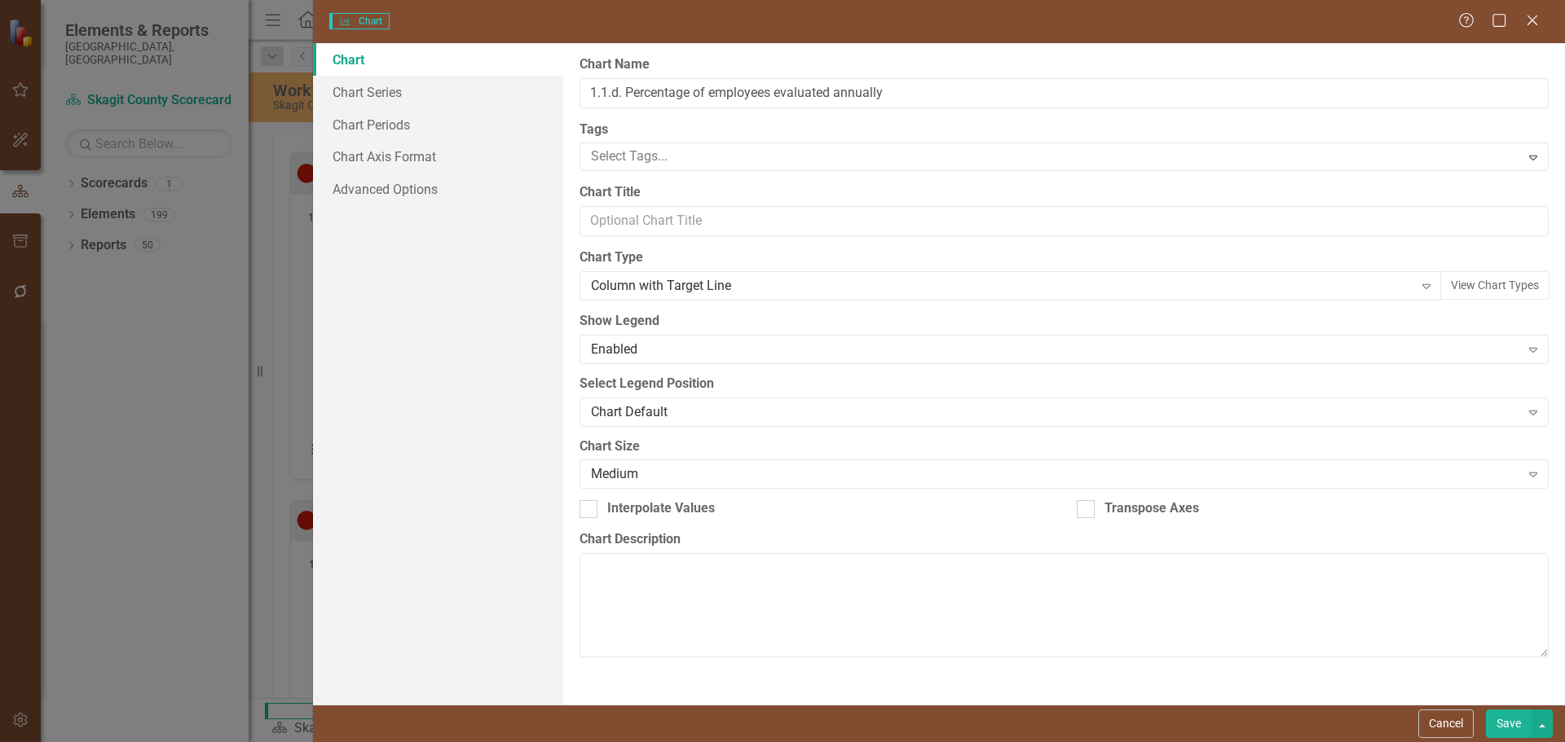
type input "1.1.d. Percentage of employees evaluated annually"
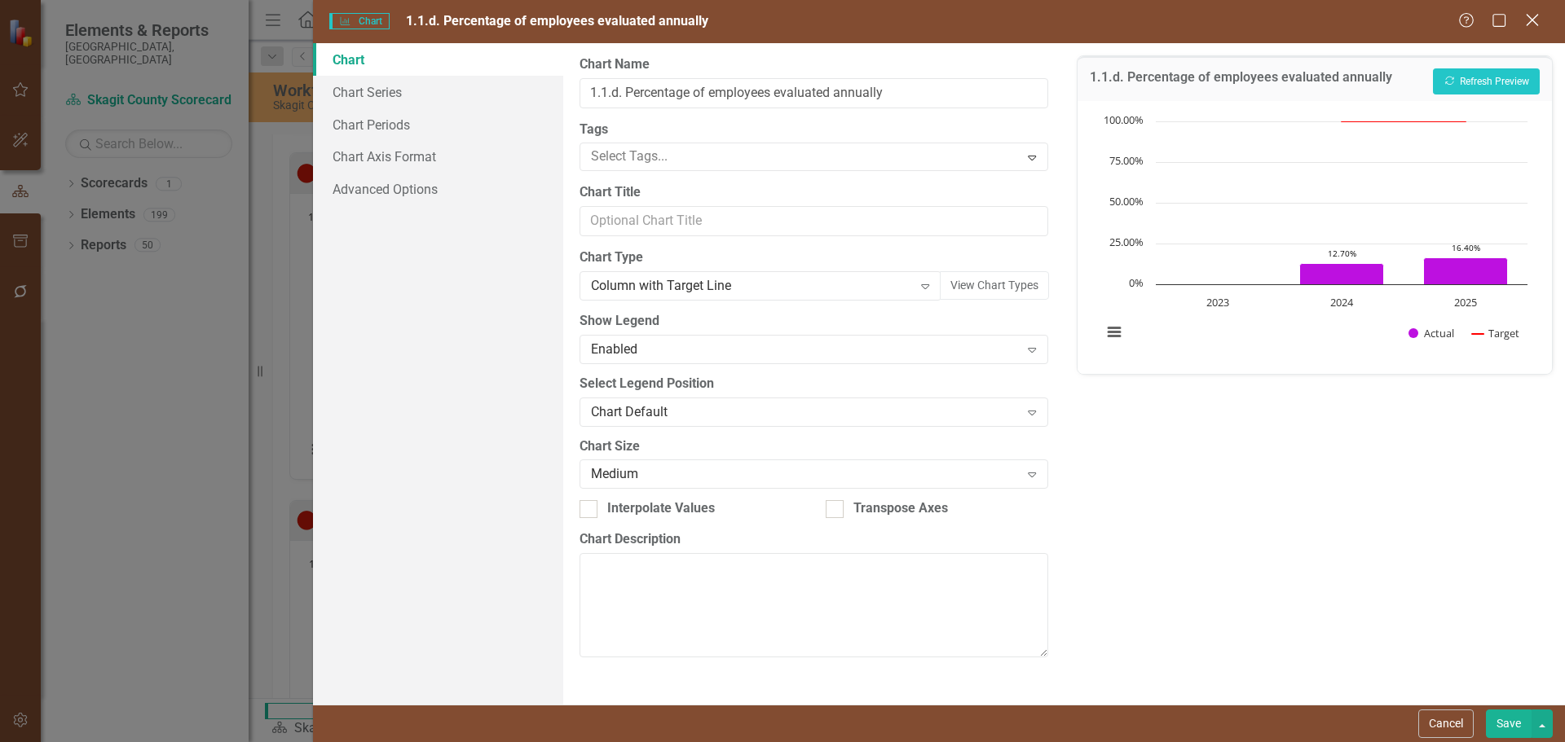
click at [1539, 21] on icon "Close" at bounding box center [1531, 19] width 20 height 15
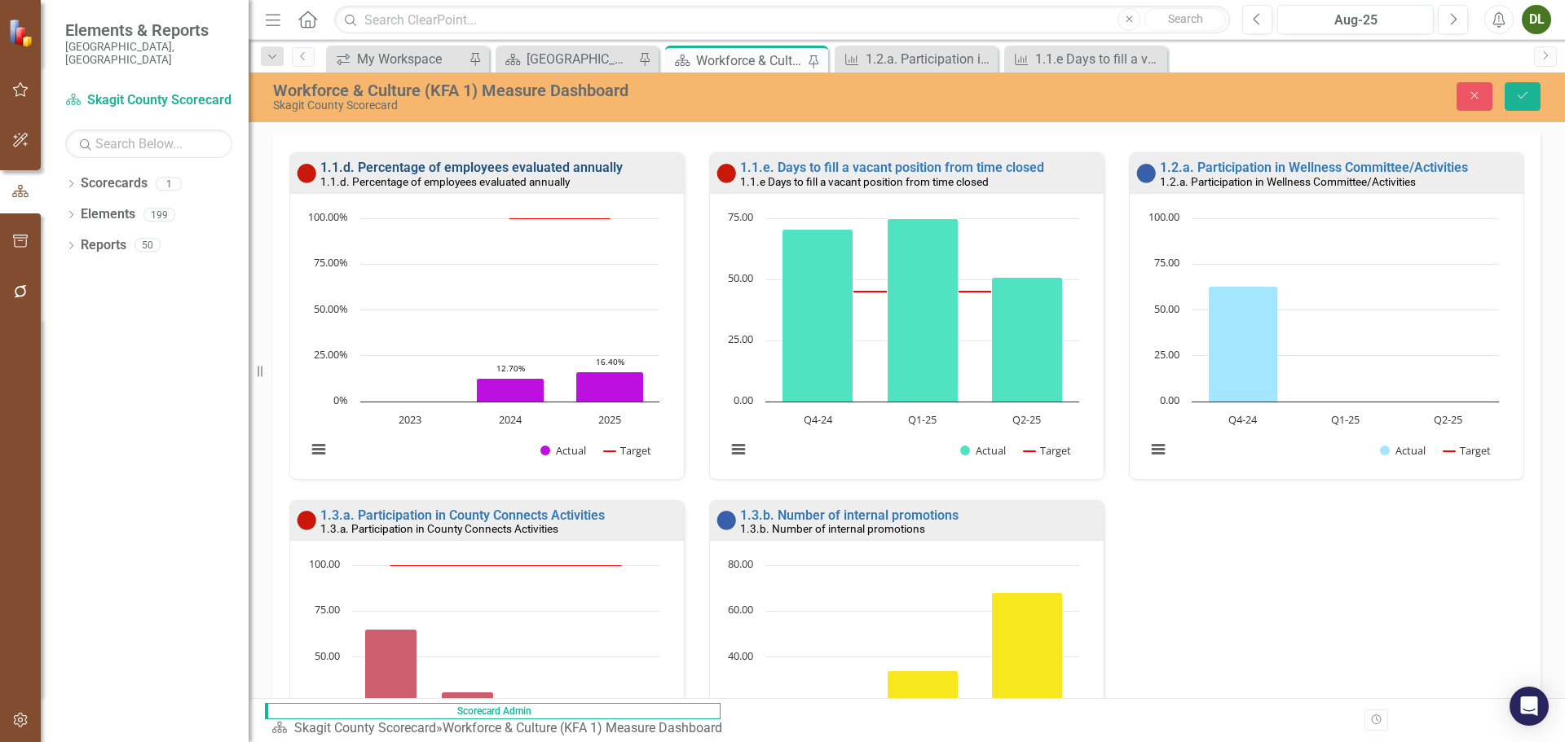
click at [479, 160] on link "1.1.d. Percentage of employees evaluated annually" at bounding box center [471, 167] width 302 height 15
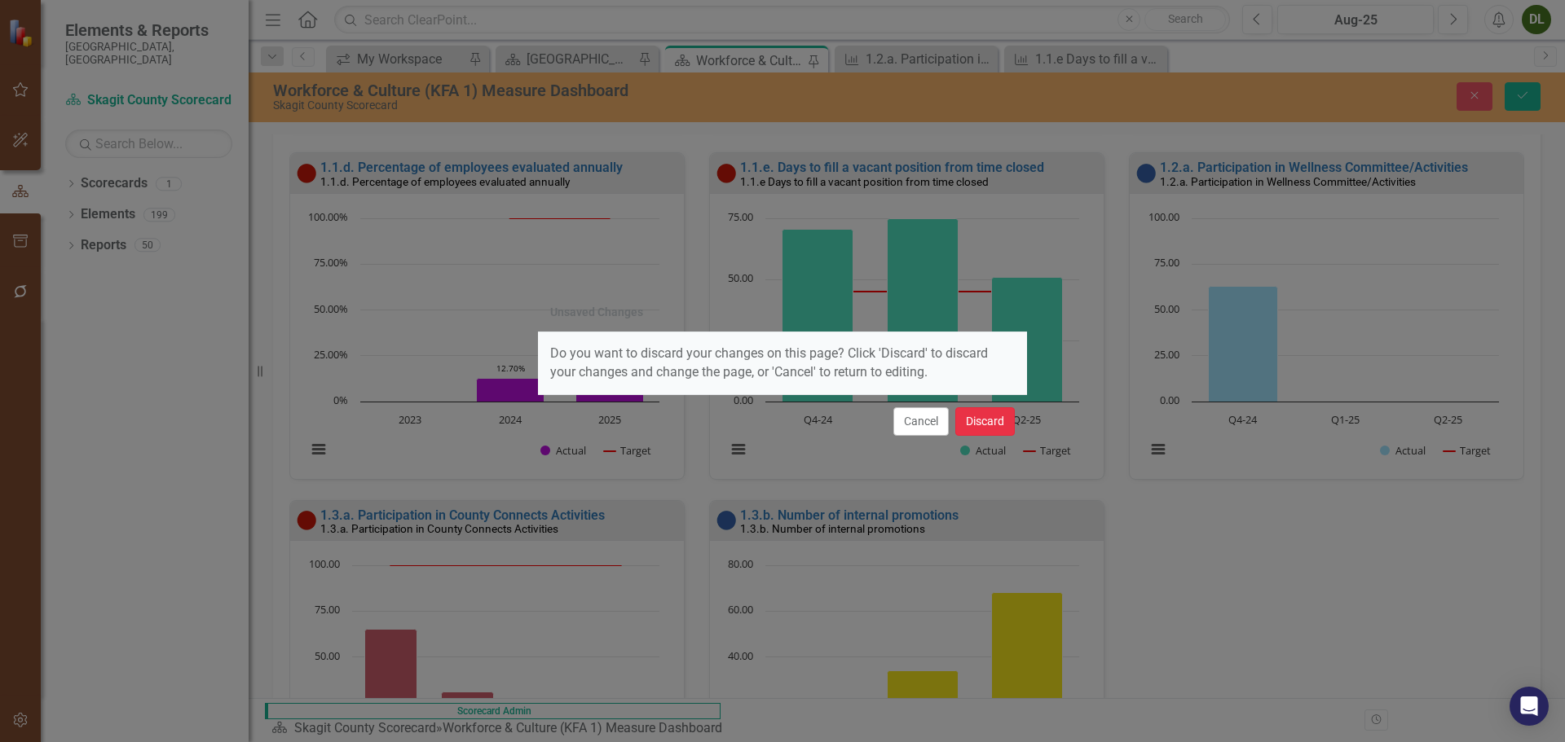
click at [963, 420] on button "Discard" at bounding box center [984, 421] width 59 height 29
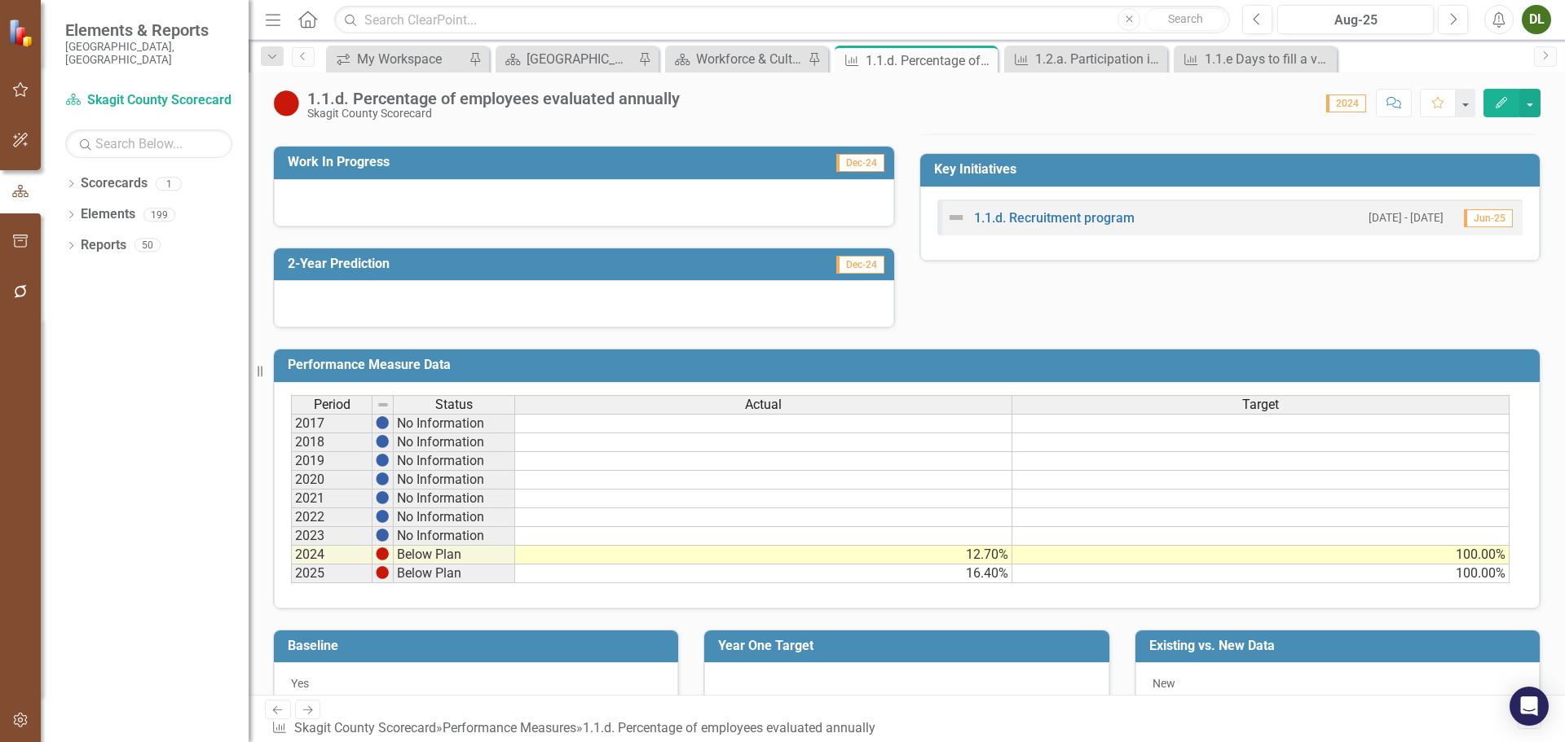
scroll to position [453, 0]
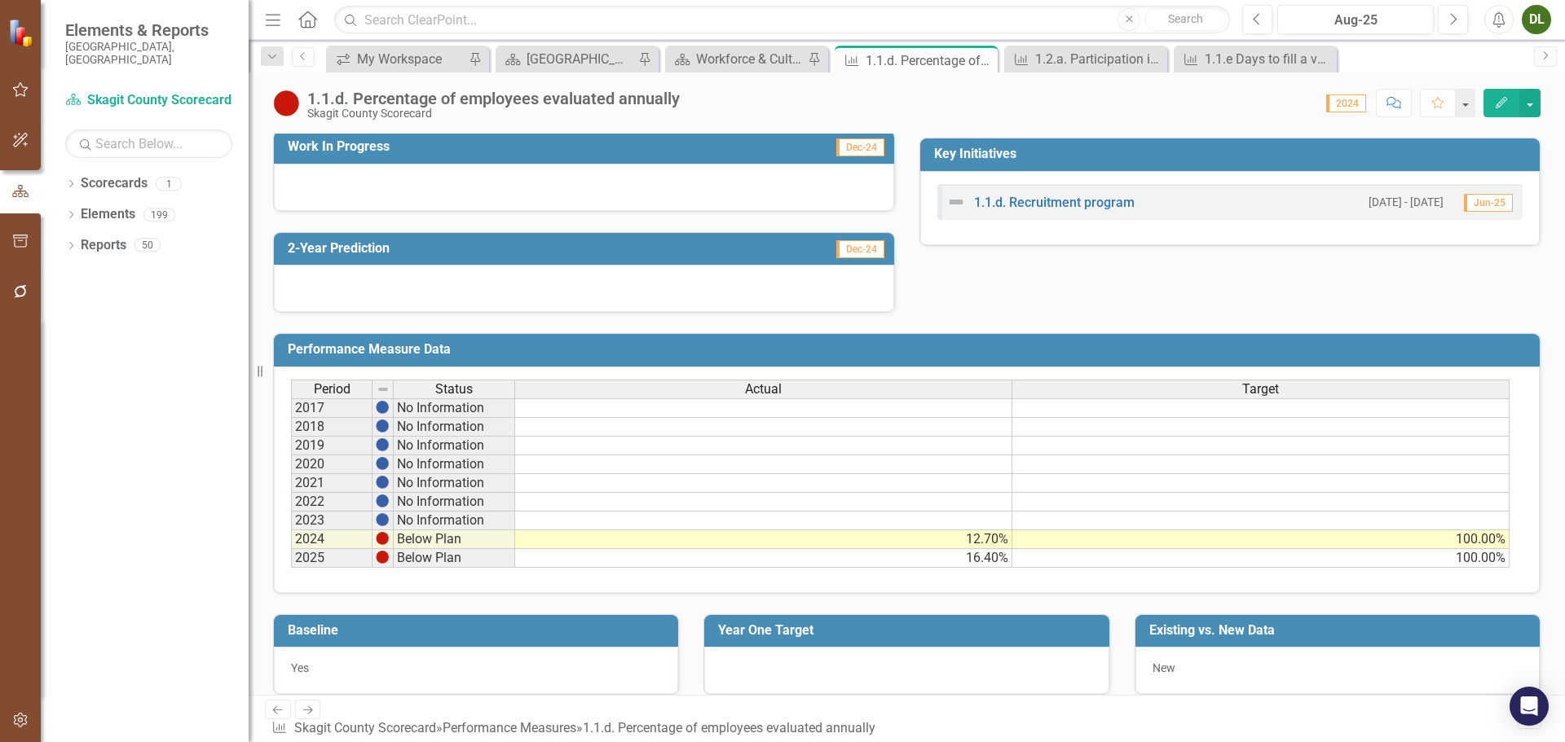
click at [985, 565] on td "16.40%" at bounding box center [763, 558] width 497 height 19
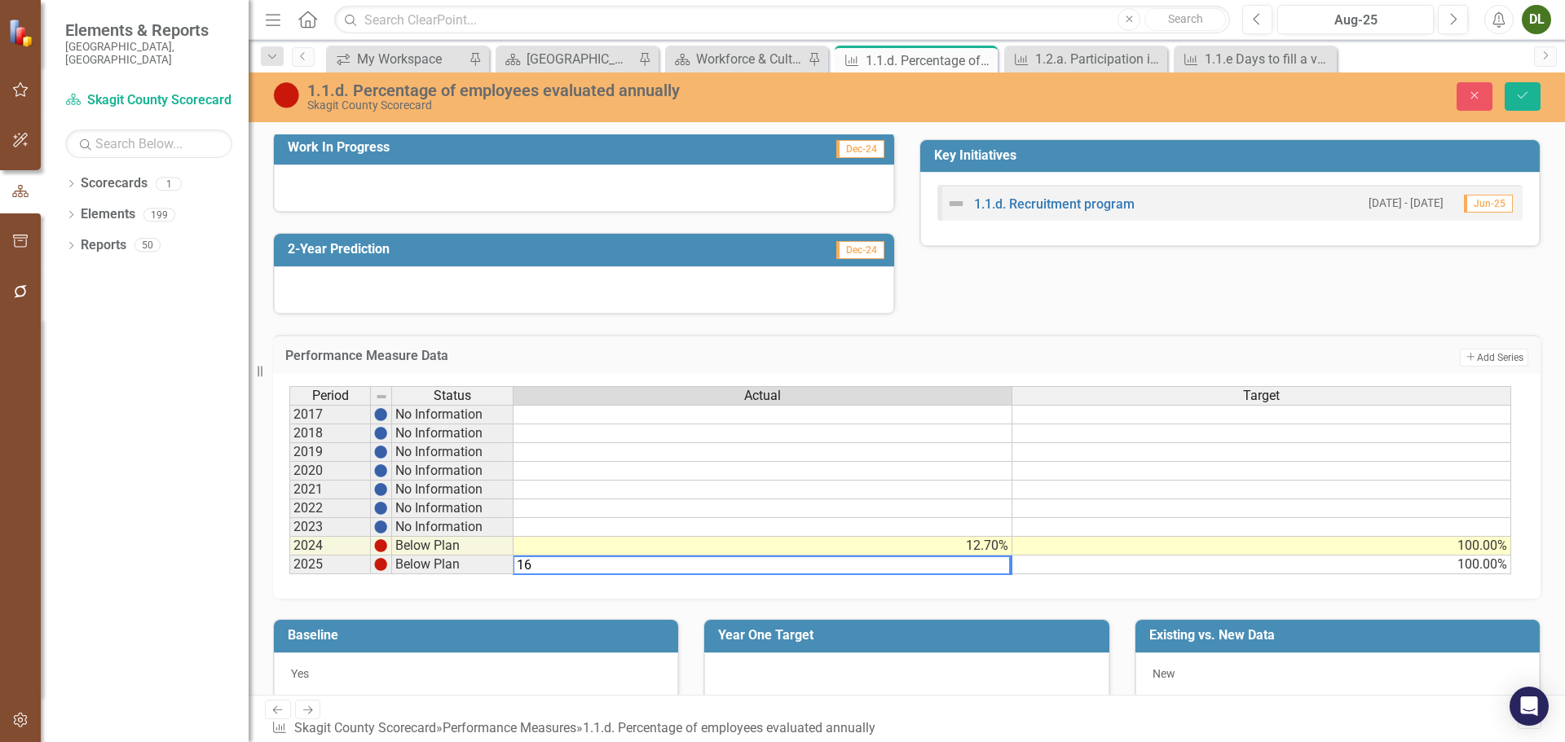
type textarea "1"
type textarea "21.6"
click at [1522, 99] on icon "Save" at bounding box center [1522, 95] width 15 height 11
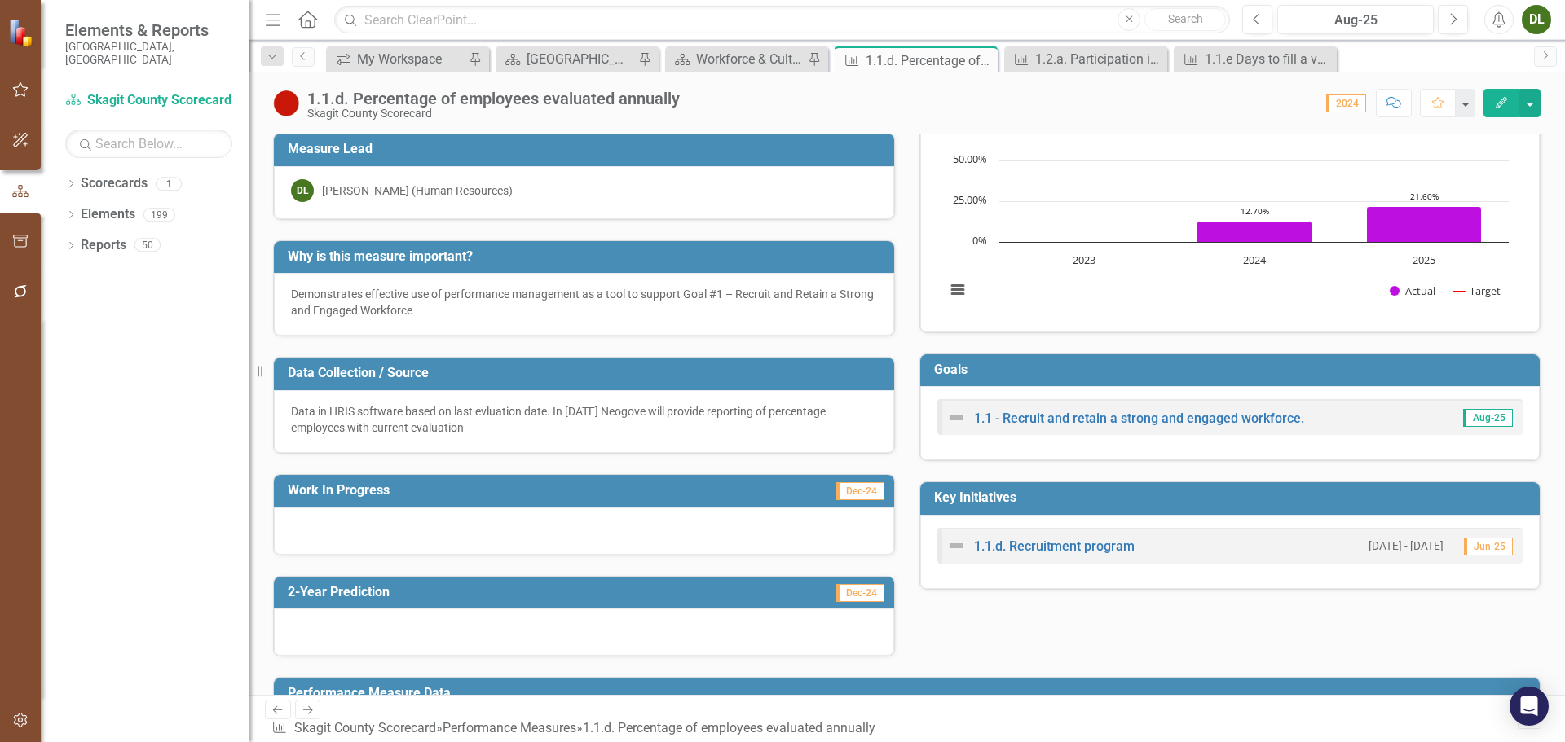
scroll to position [0, 0]
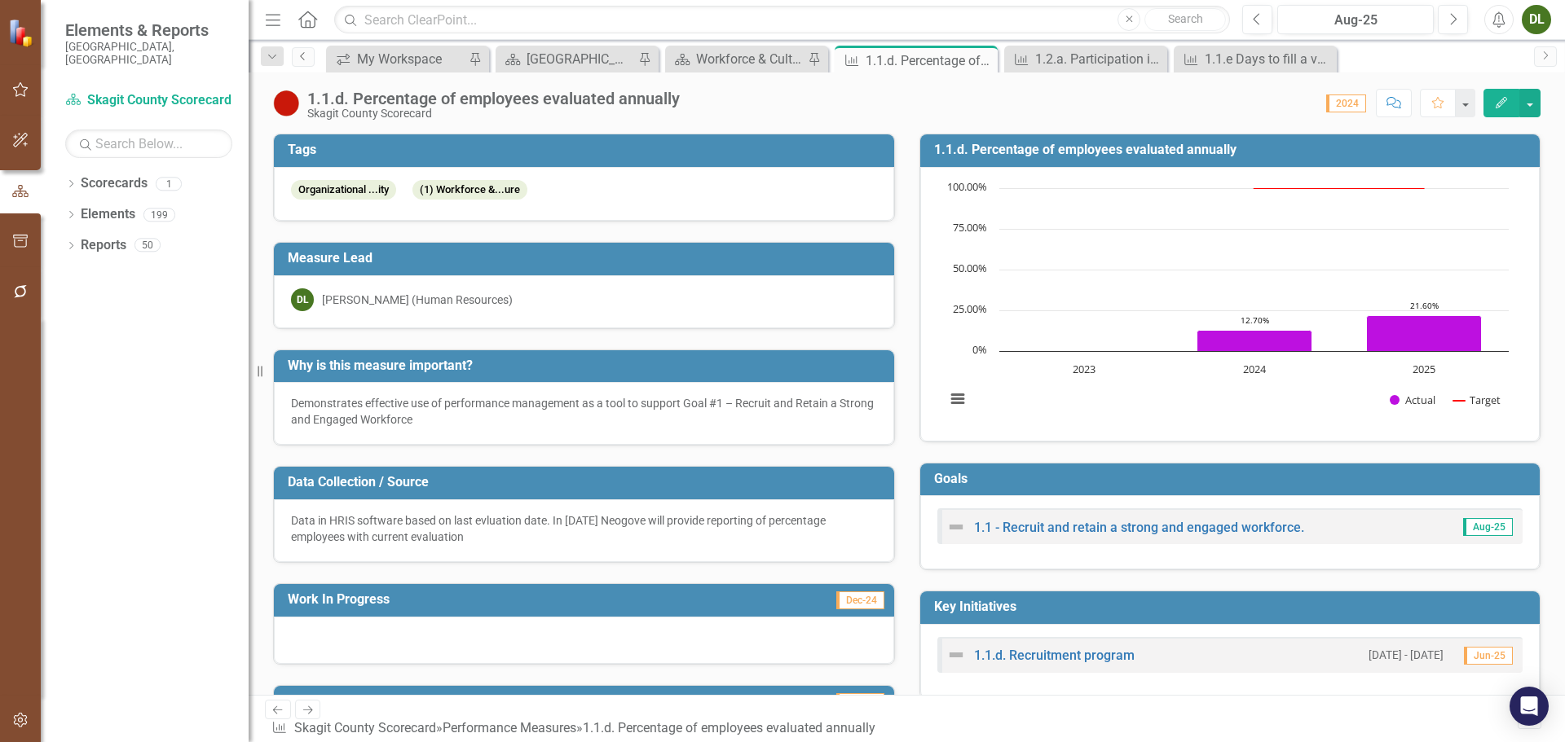
click at [304, 61] on link "Previous" at bounding box center [303, 57] width 23 height 20
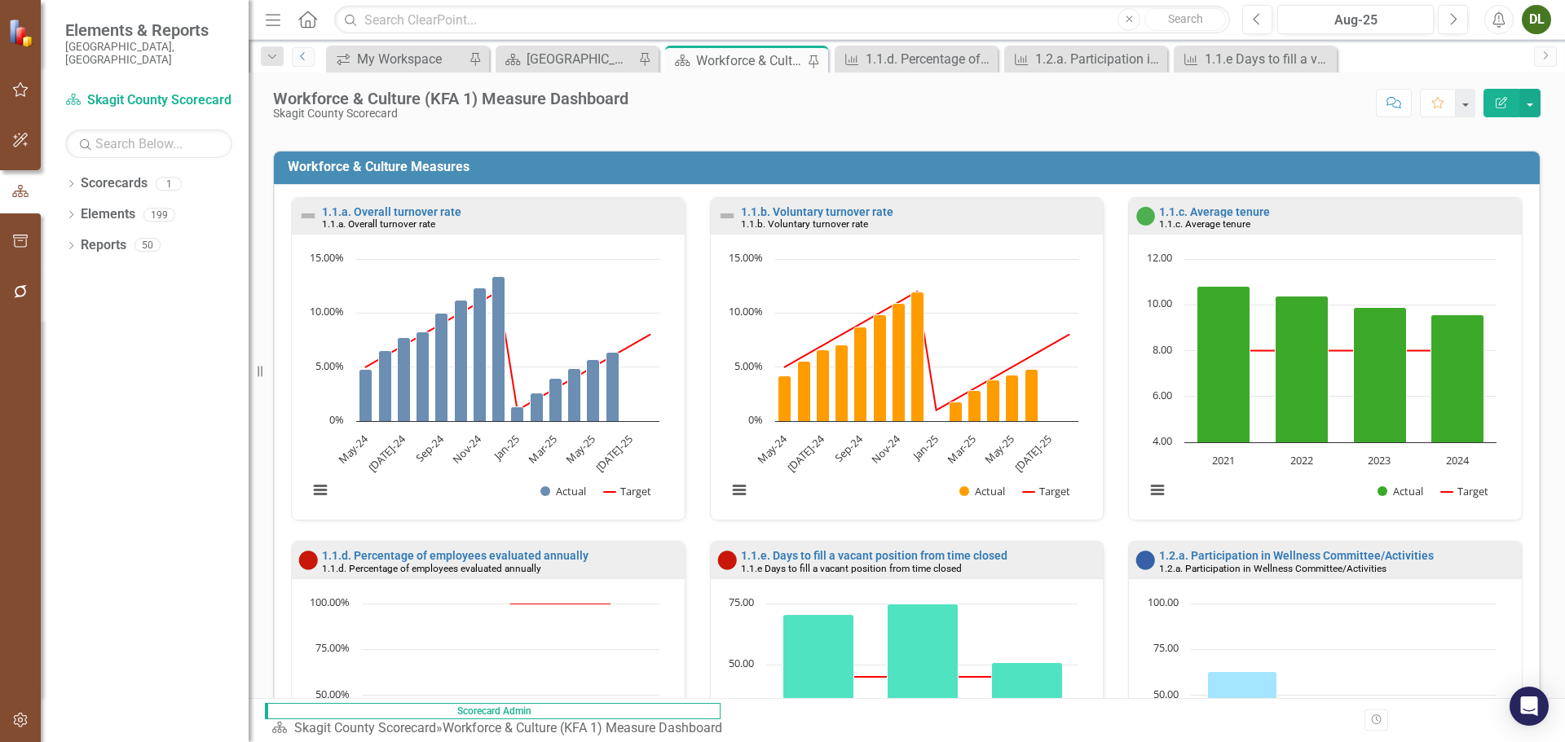
scroll to position [390, 0]
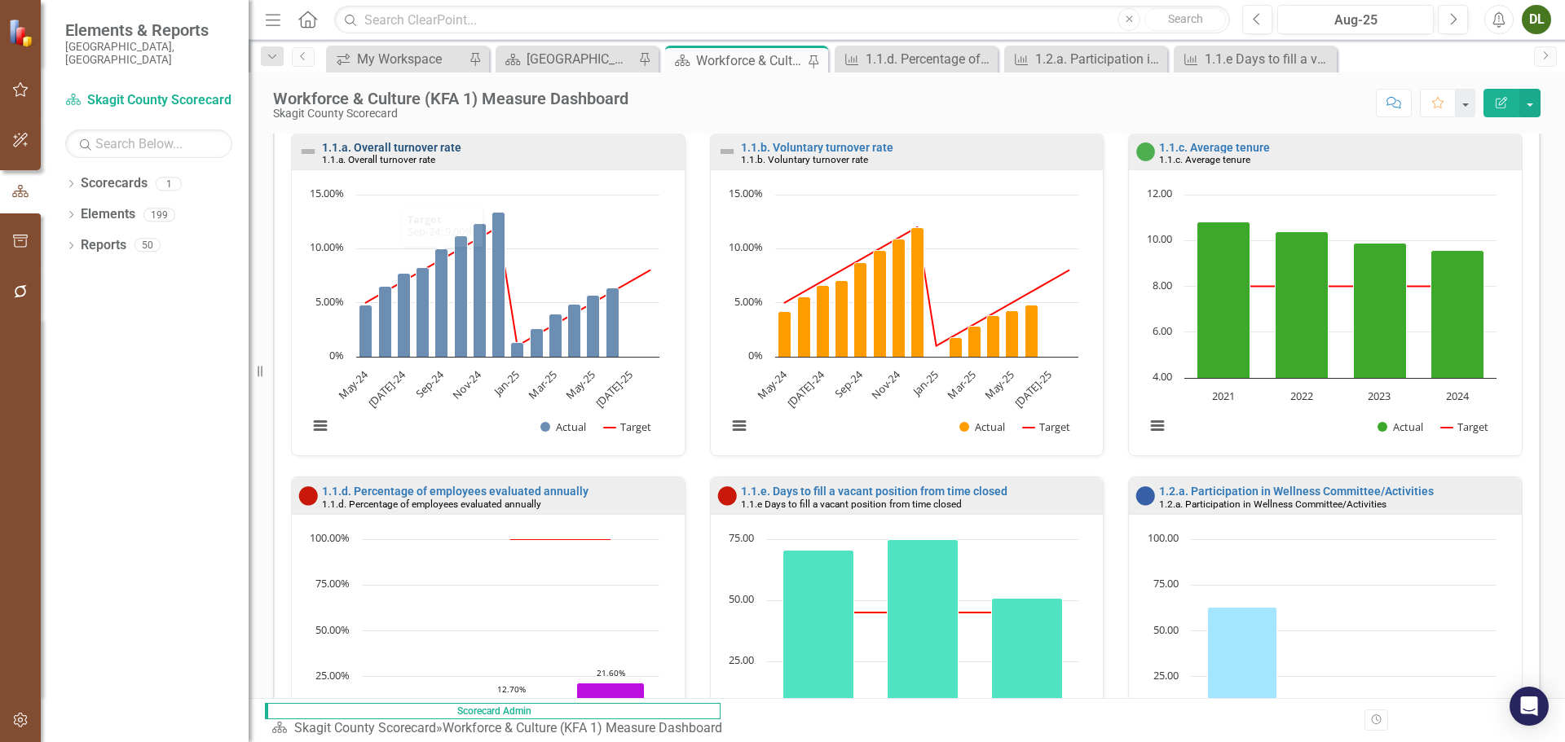
click at [402, 149] on link "1.1.a. Overall turnover rate" at bounding box center [391, 147] width 139 height 13
